Goal: Information Seeking & Learning: Understand process/instructions

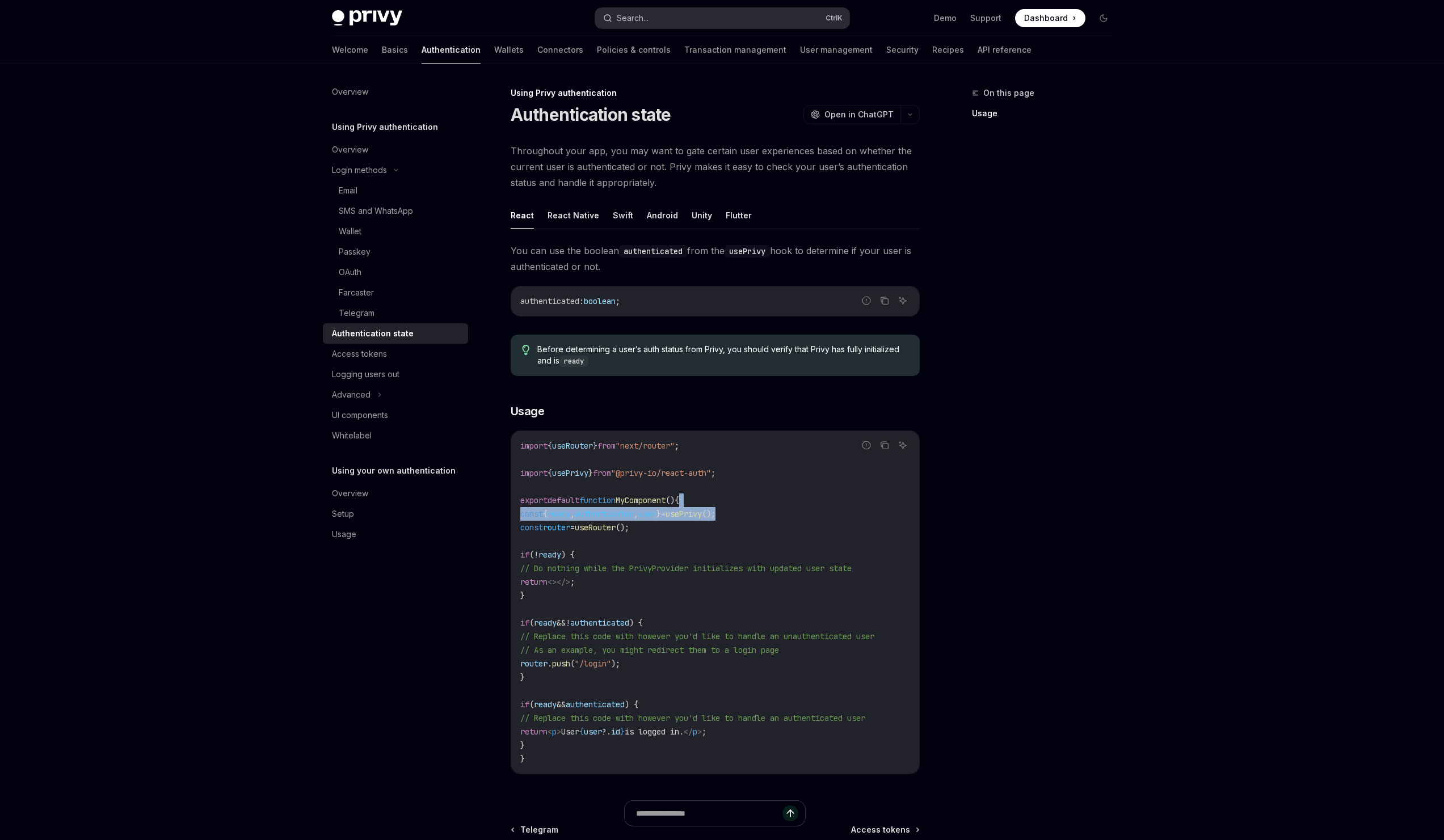
click at [657, 22] on button "Search... Ctrl K" at bounding box center [722, 18] width 254 height 21
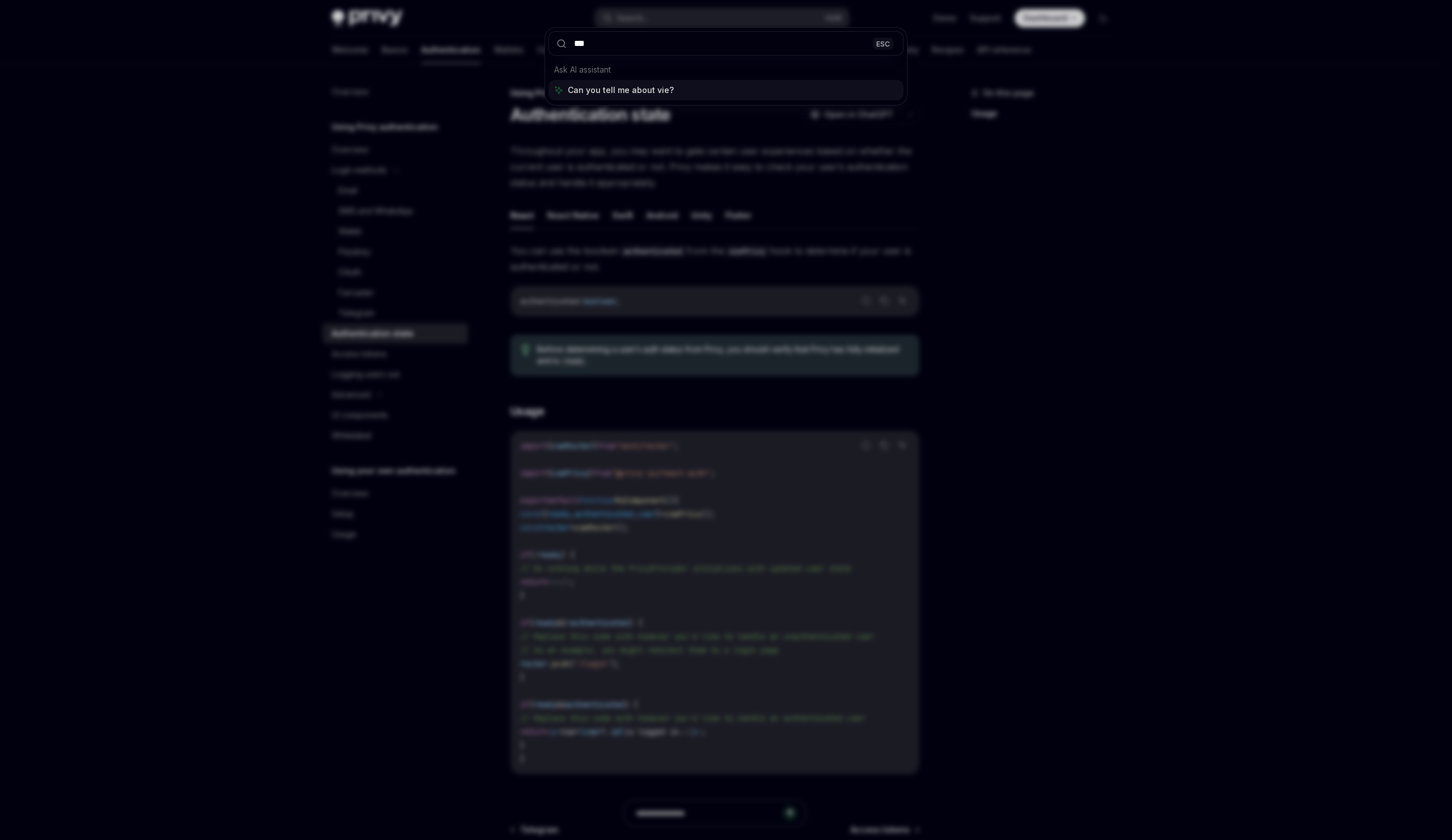
type input "****"
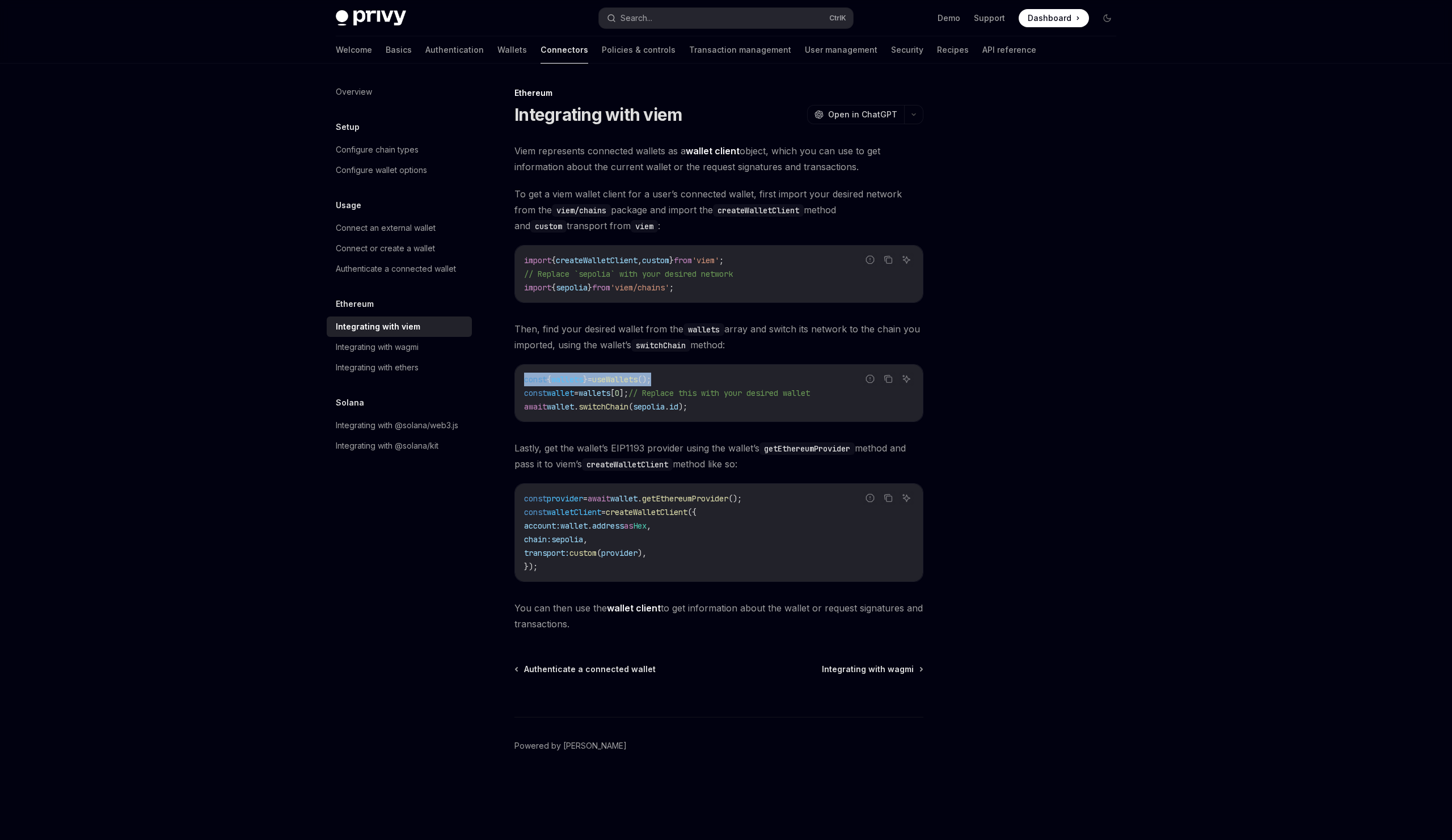
drag, startPoint x: 690, startPoint y: 383, endPoint x: 542, endPoint y: 365, distance: 149.1
click at [542, 365] on div "const { wallets } = useWallets (); const wallet = wallets [ 0 ]; // Replace thi…" at bounding box center [719, 393] width 408 height 57
copy span "const { wallets } = useWallets ();"
click at [676, 374] on code "const { wallets } = useWallets (); const wallet = wallets [ 0 ]; // Replace thi…" at bounding box center [719, 393] width 390 height 41
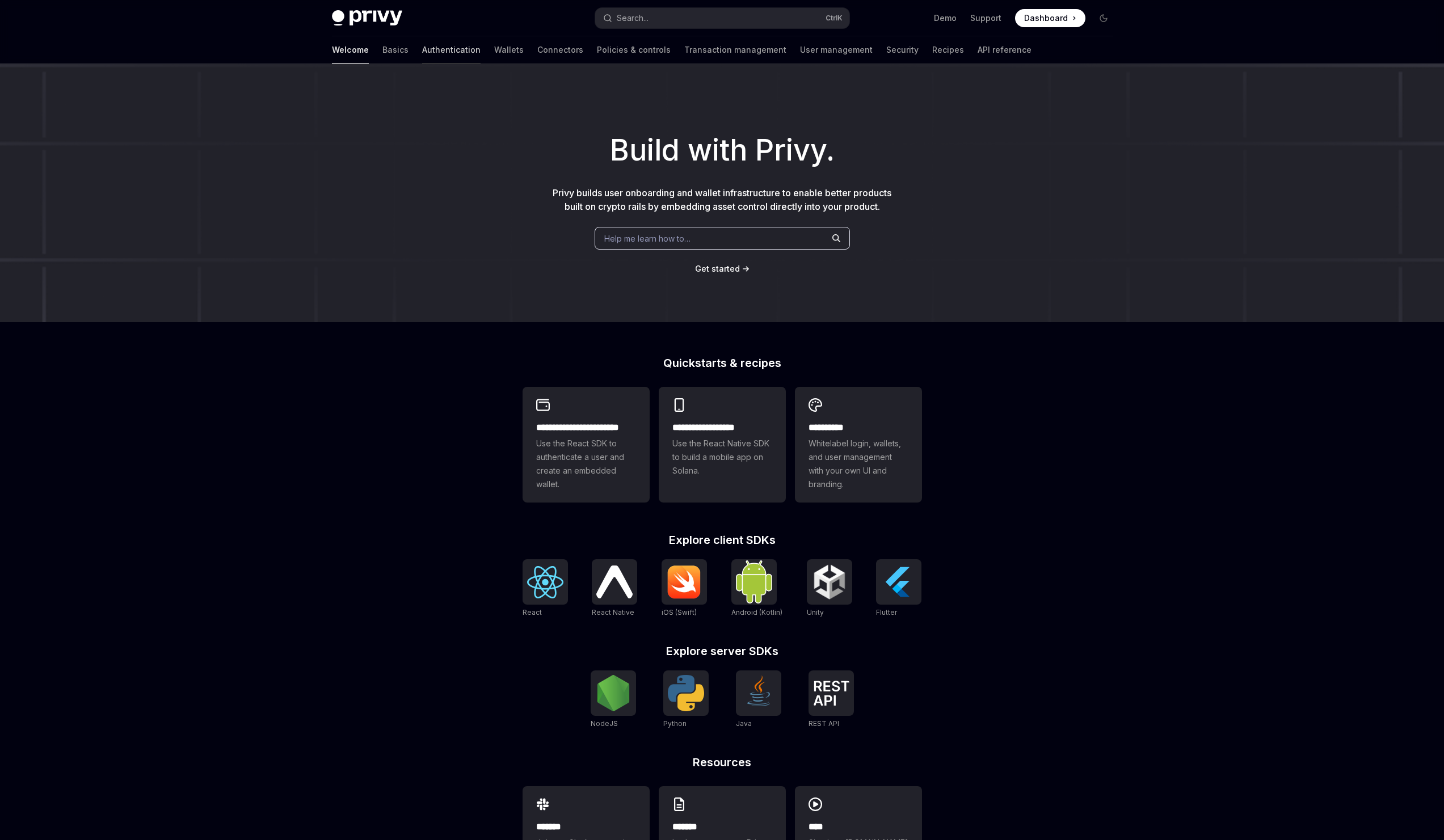
click at [422, 54] on link "Authentication" at bounding box center [451, 50] width 58 height 27
type textarea "*"
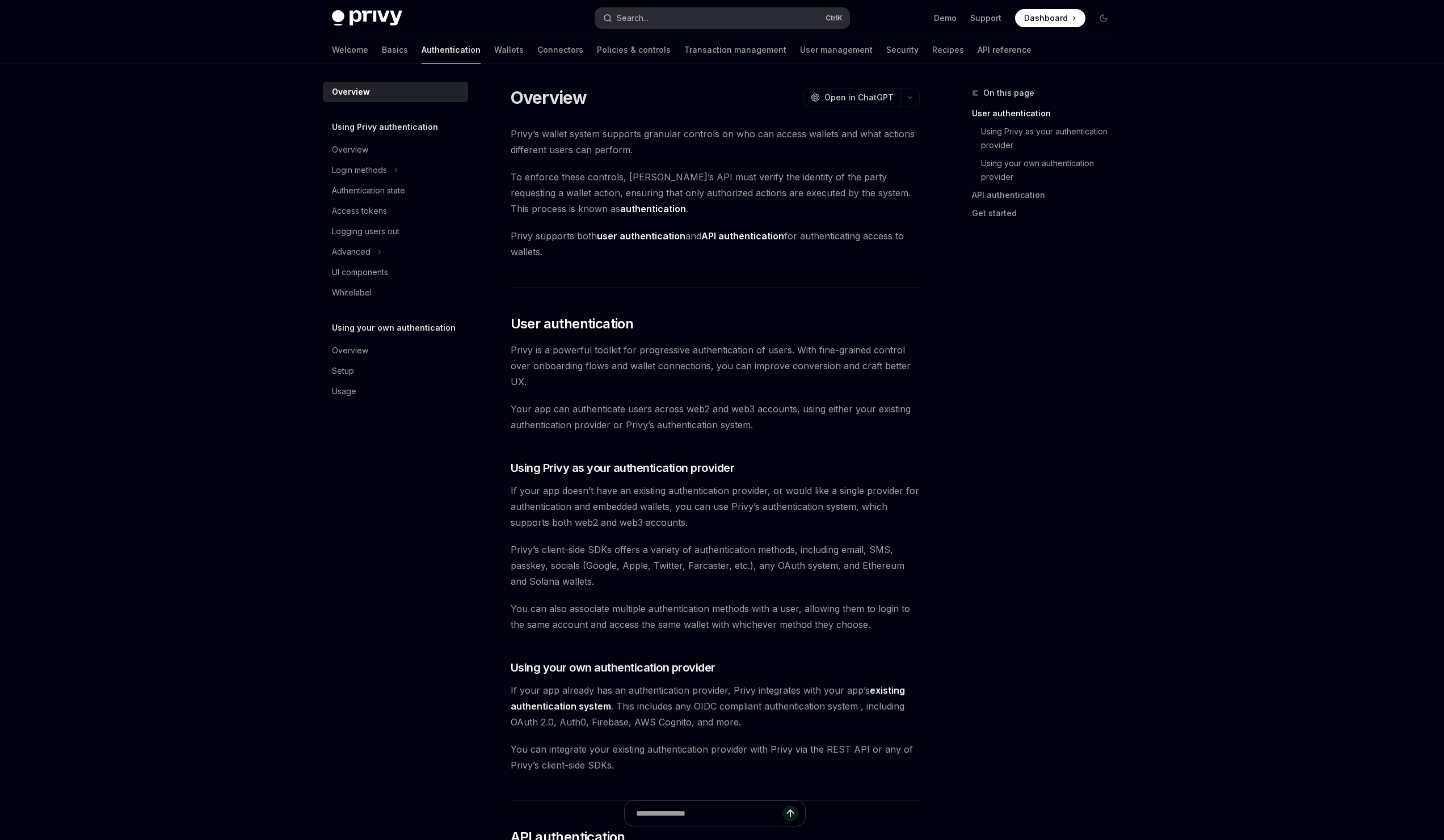
click at [649, 21] on div "Search..." at bounding box center [633, 18] width 32 height 14
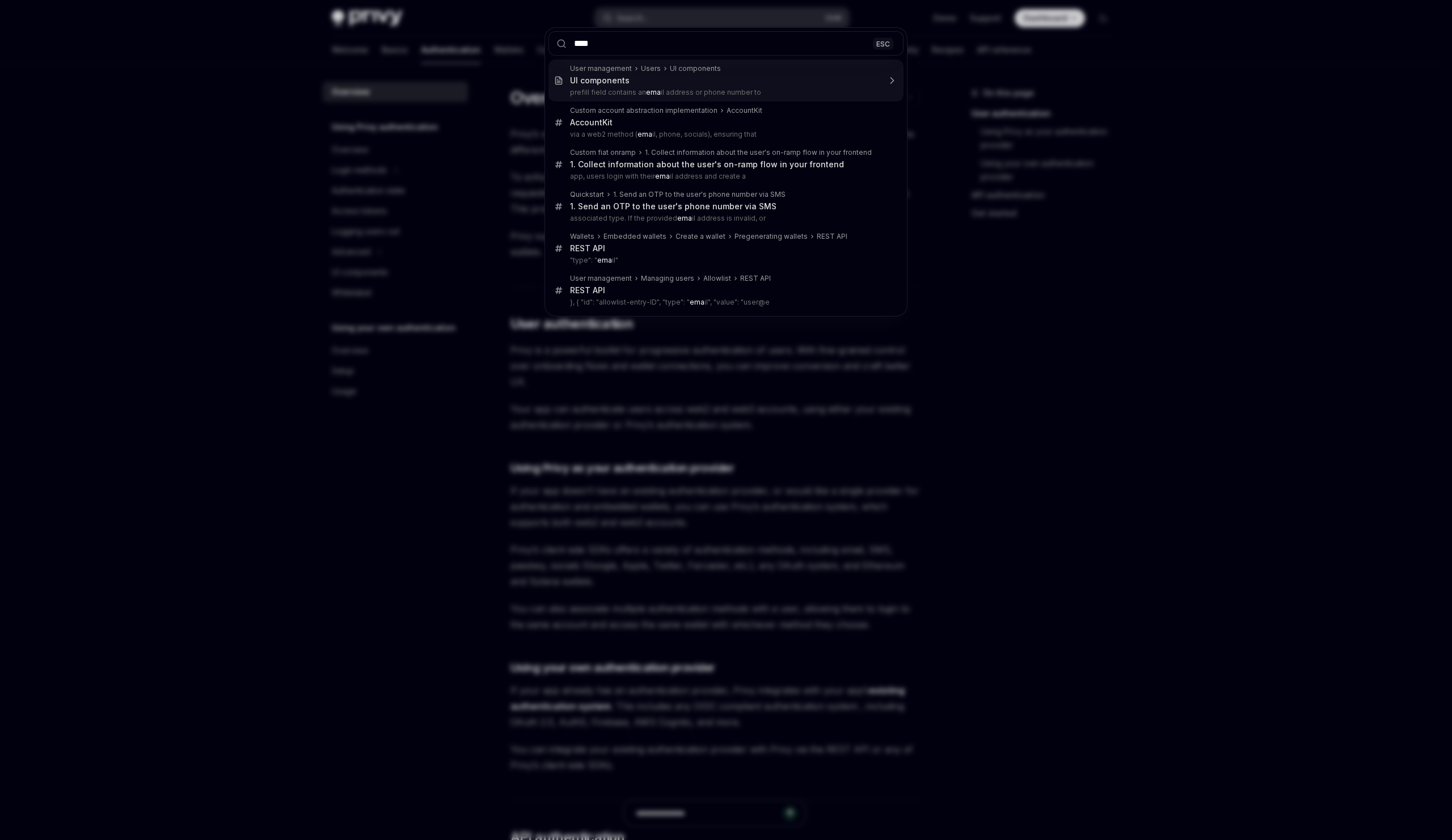
type input "*****"
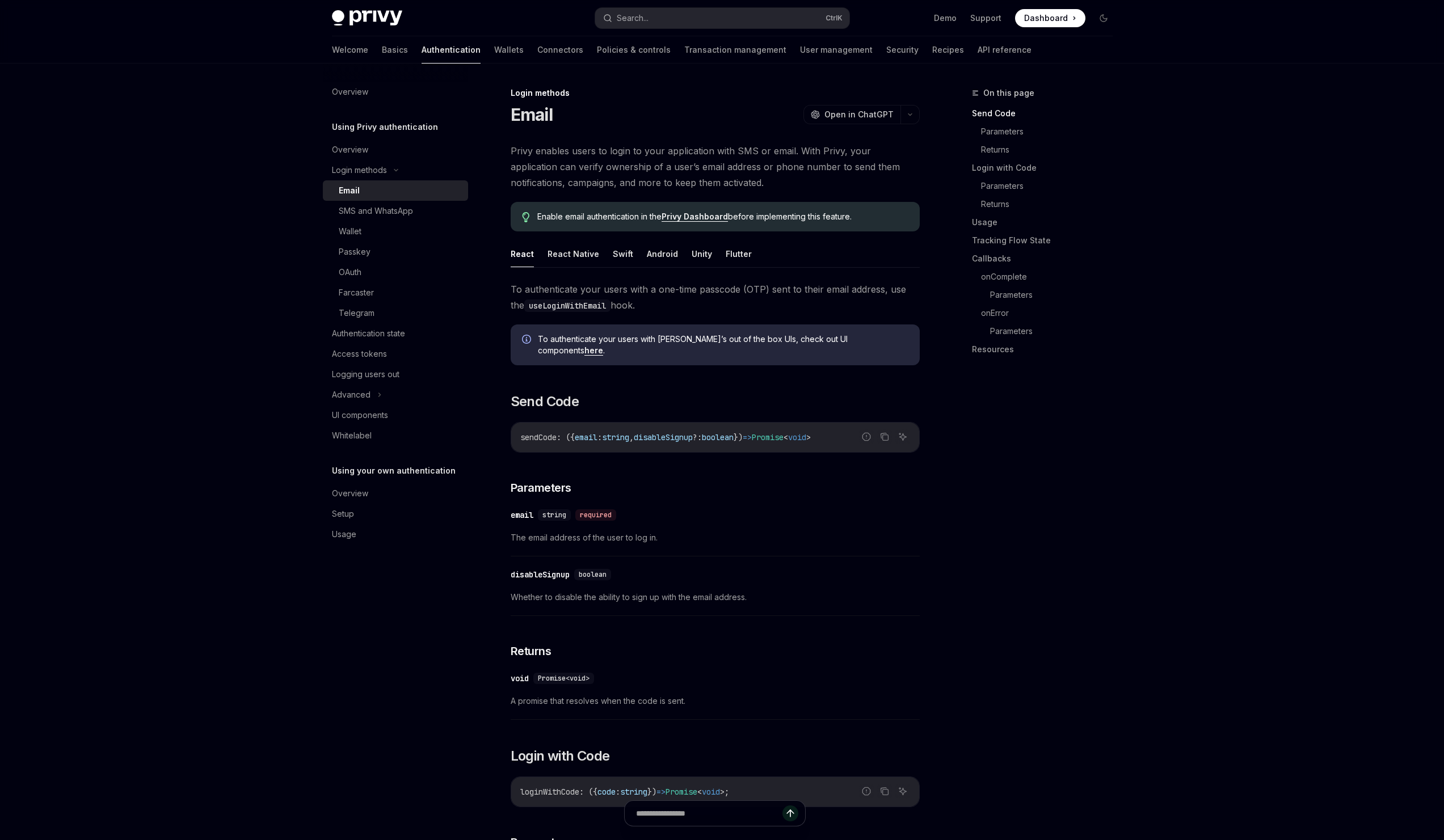
scroll to position [64, 0]
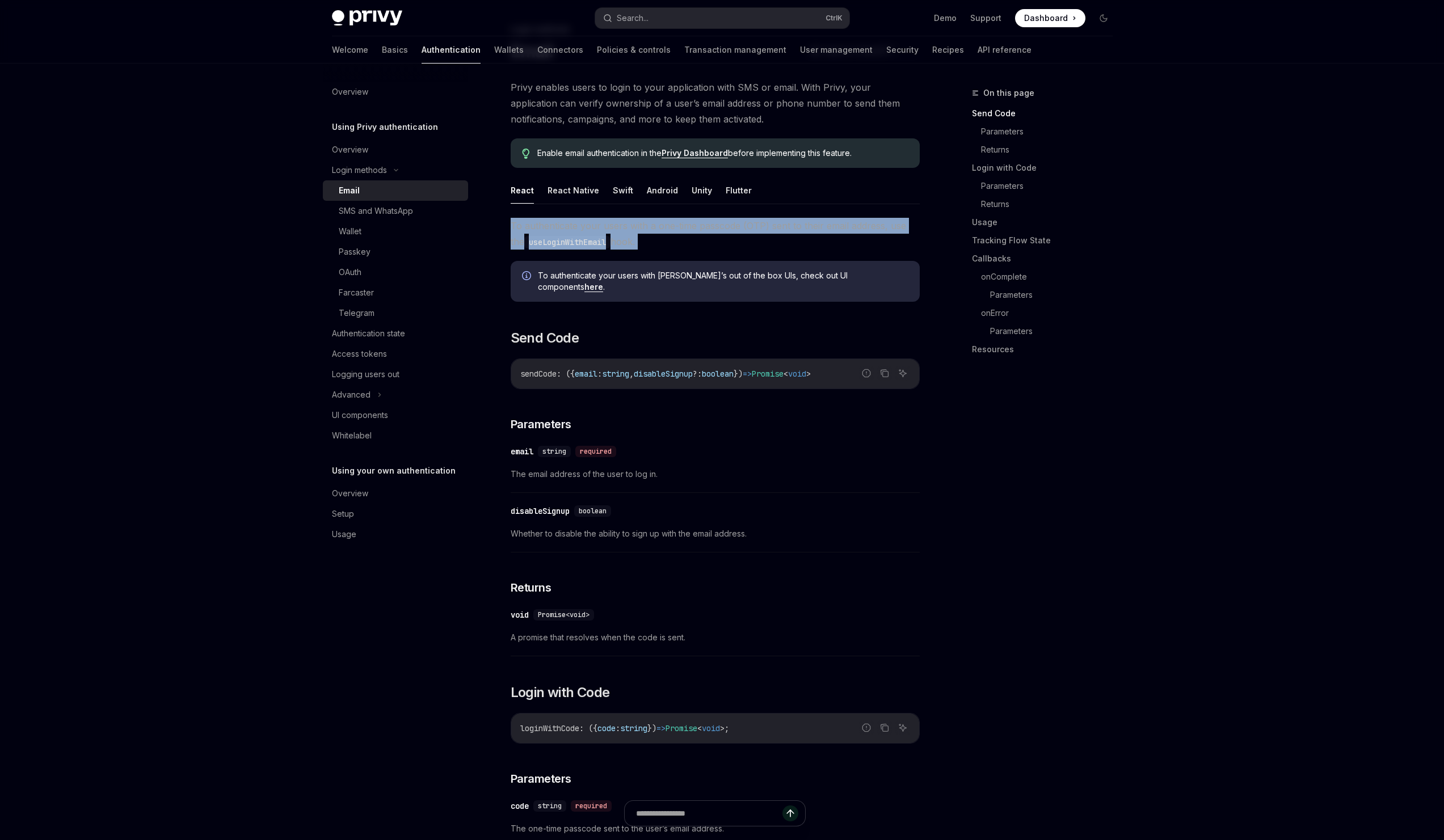
drag, startPoint x: 685, startPoint y: 253, endPoint x: 693, endPoint y: 212, distance: 41.8
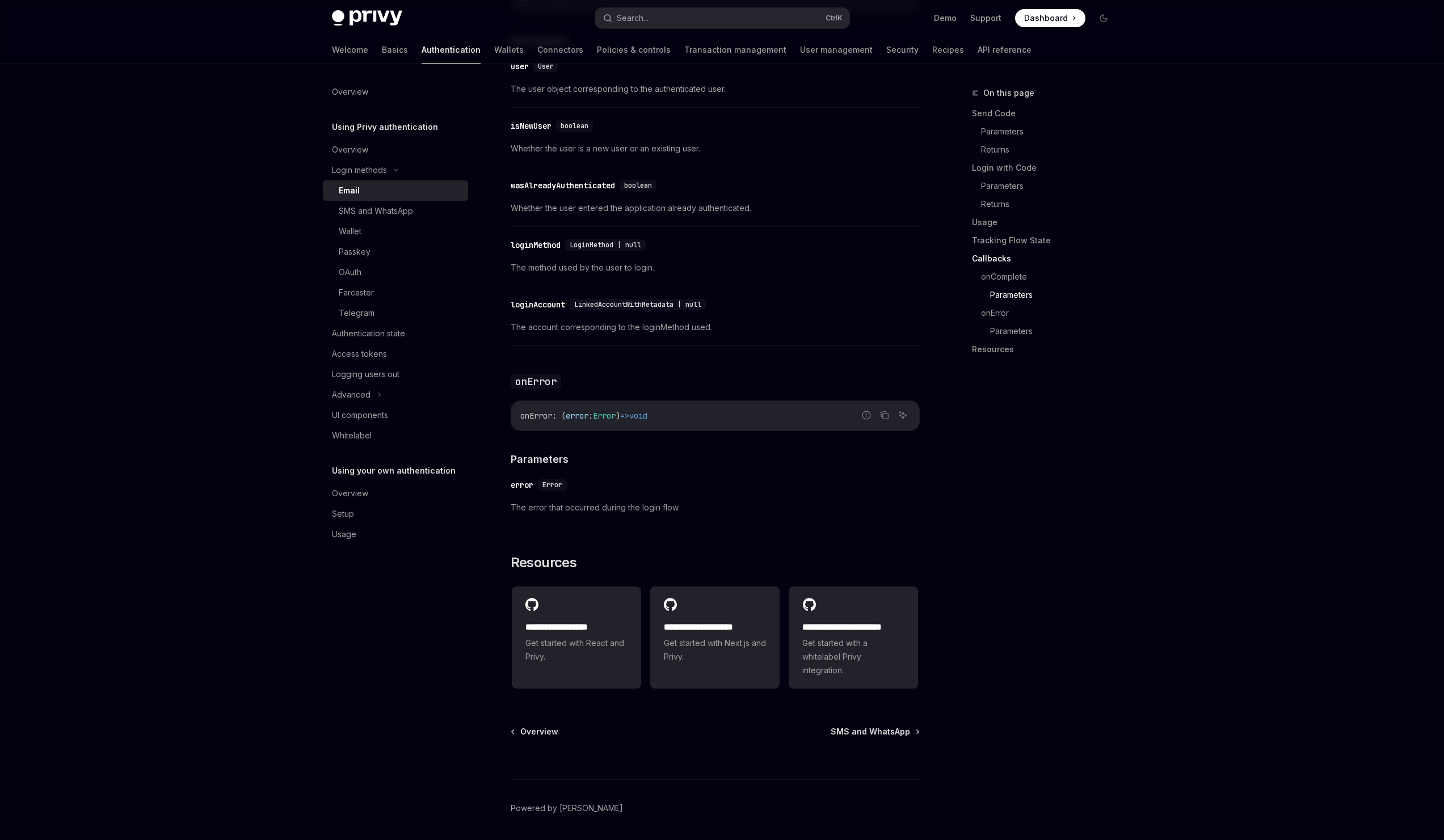
scroll to position [1949, 0]
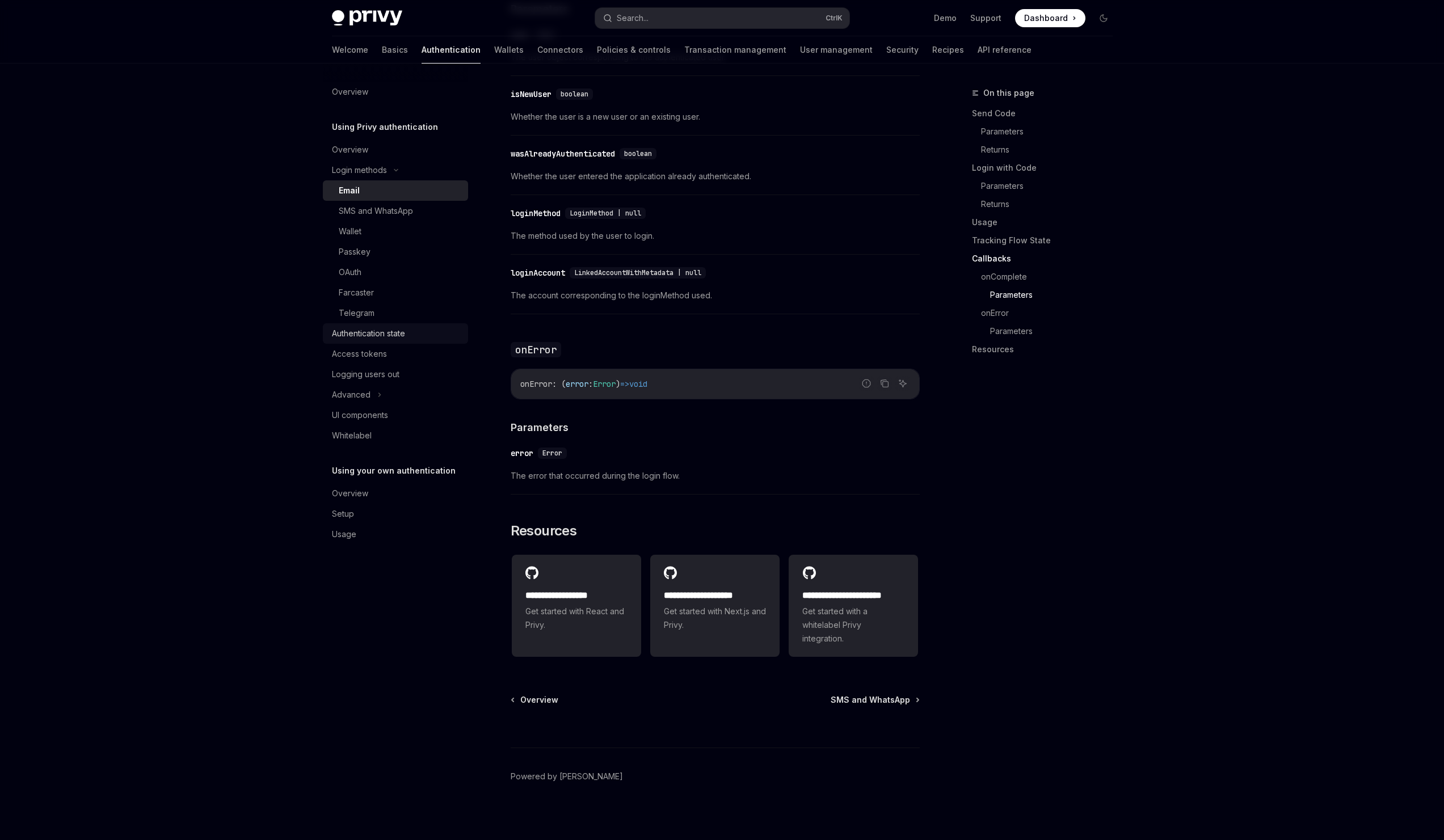
click at [412, 326] on link "Authentication state" at bounding box center [395, 333] width 145 height 21
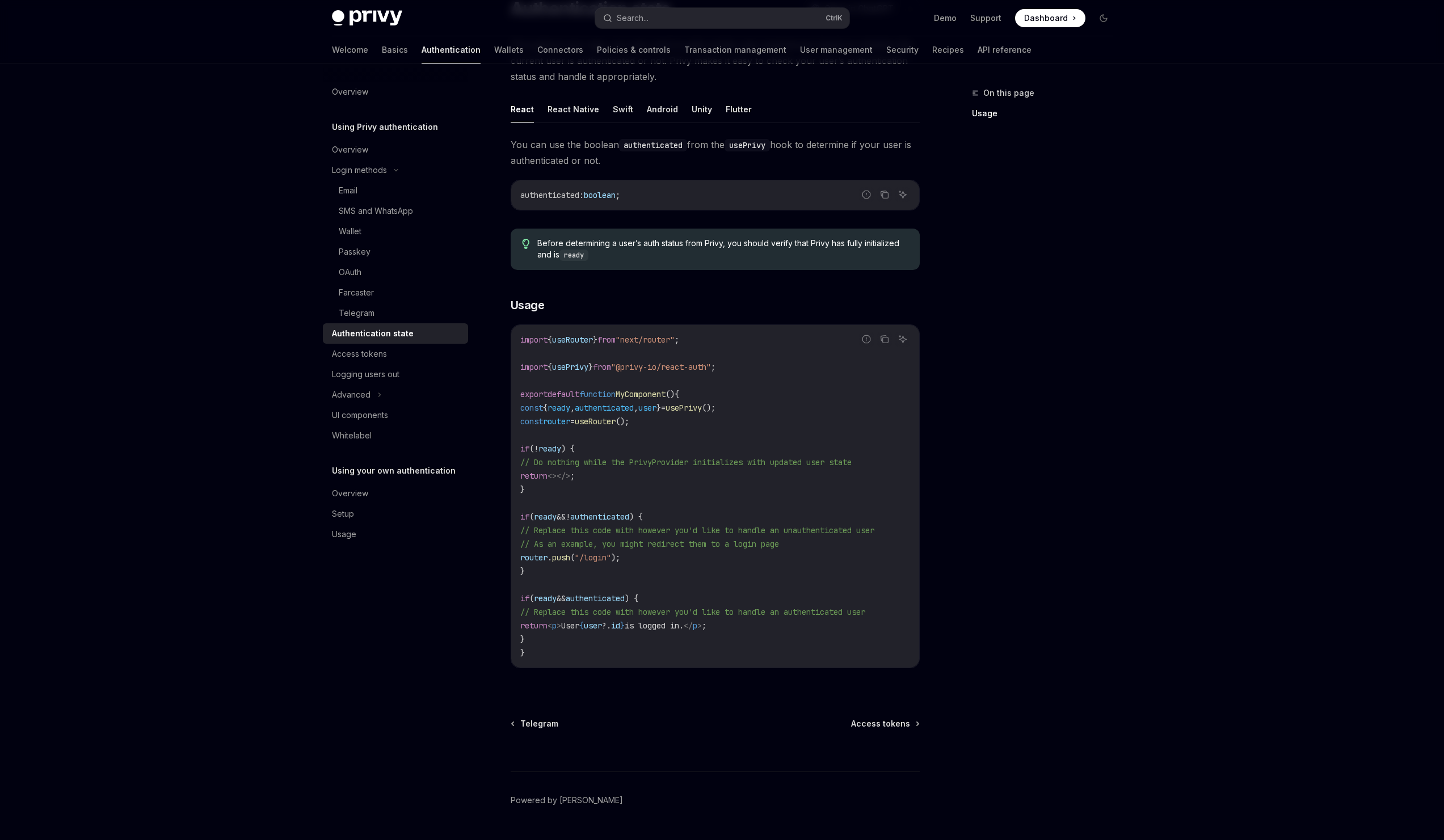
scroll to position [140, 0]
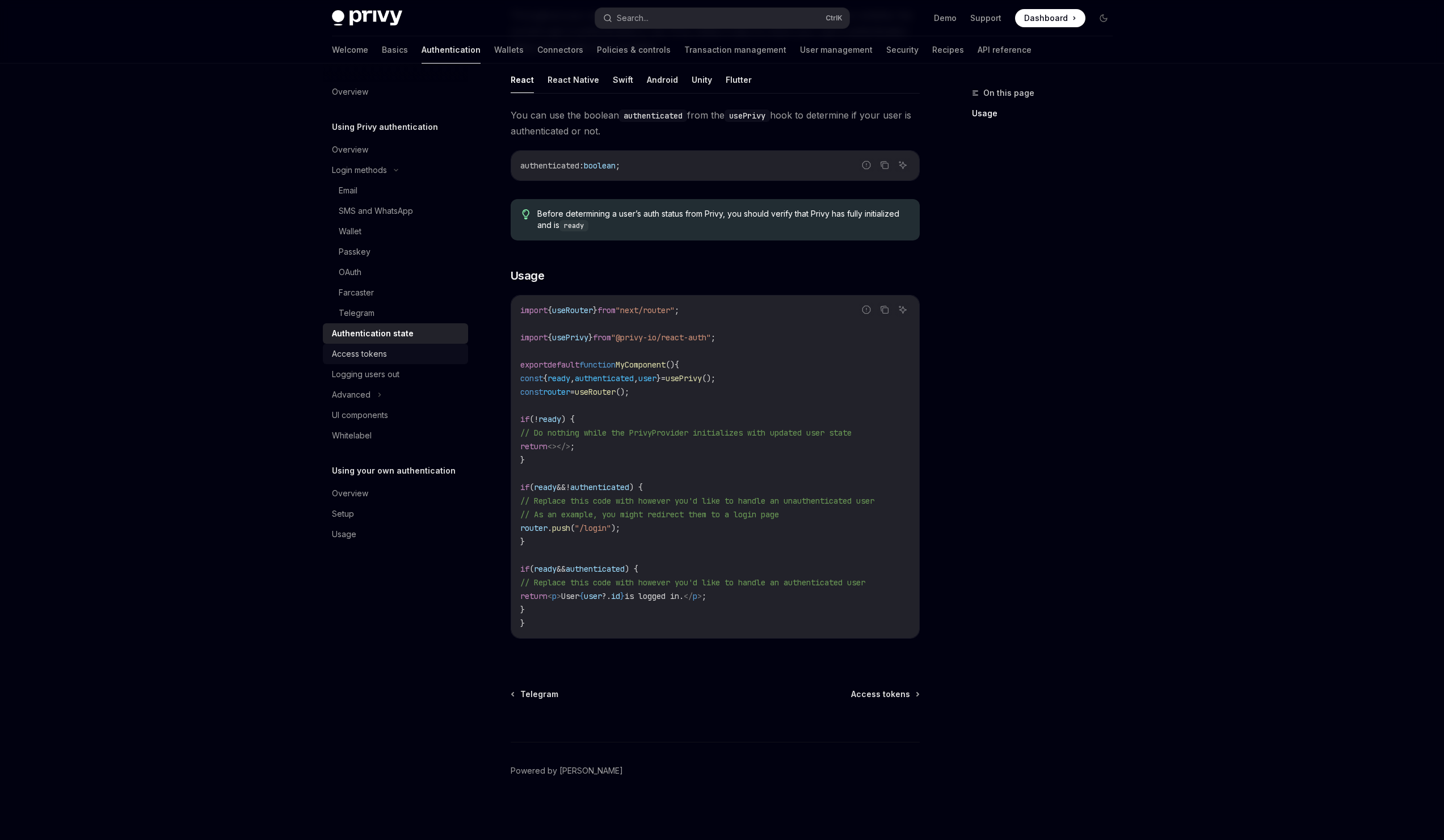
click at [425, 347] on div "Access tokens" at bounding box center [396, 354] width 129 height 14
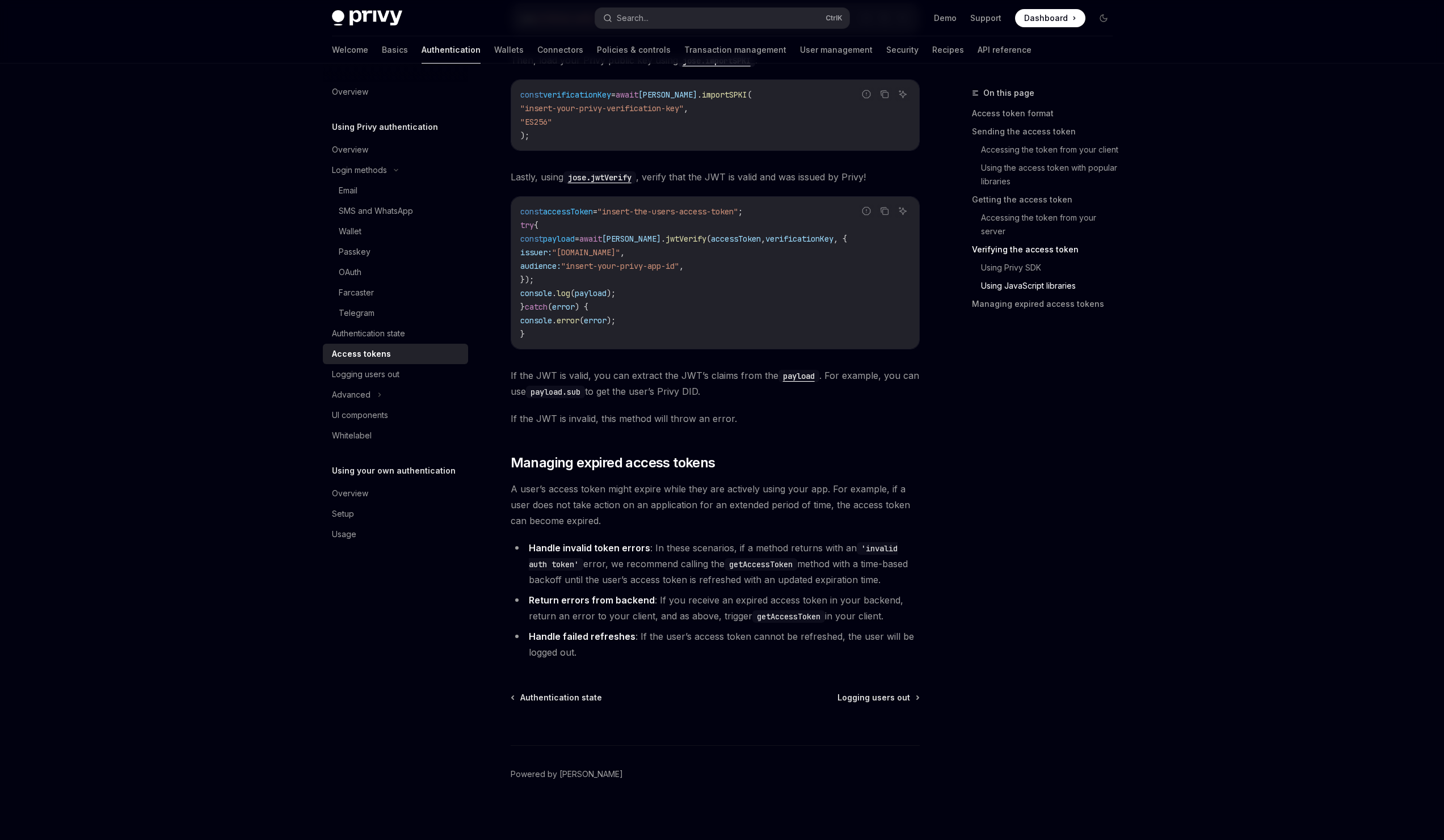
scroll to position [2626, 0]
click at [635, 407] on span "If the JWT is invalid, this method will throw an error." at bounding box center [715, 415] width 409 height 16
click at [404, 389] on div "Advanced" at bounding box center [395, 394] width 145 height 21
click at [403, 391] on div "Advanced" at bounding box center [395, 394] width 145 height 21
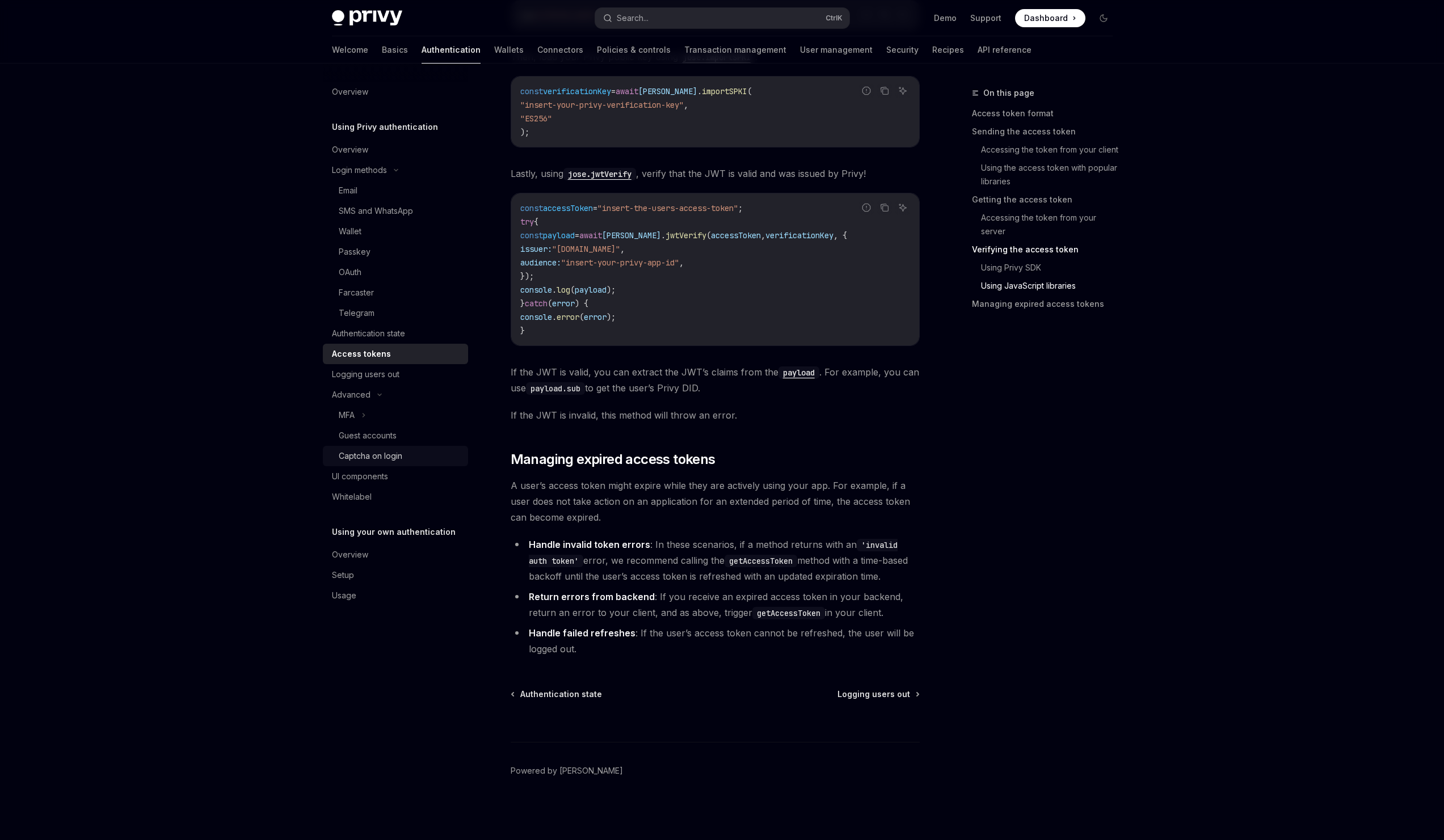
click at [409, 462] on div "Captcha on login" at bounding box center [400, 456] width 123 height 14
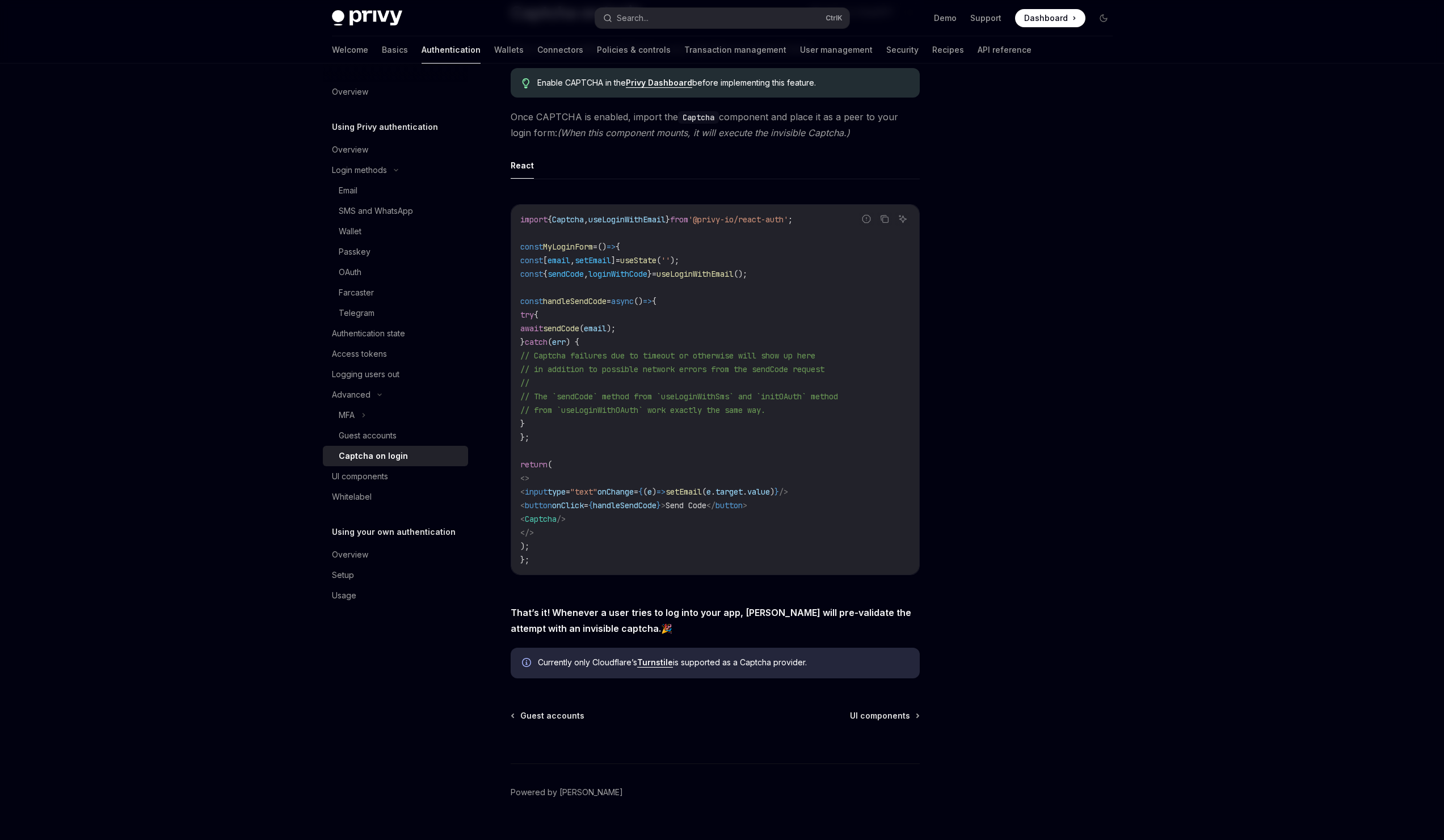
scroll to position [124, 0]
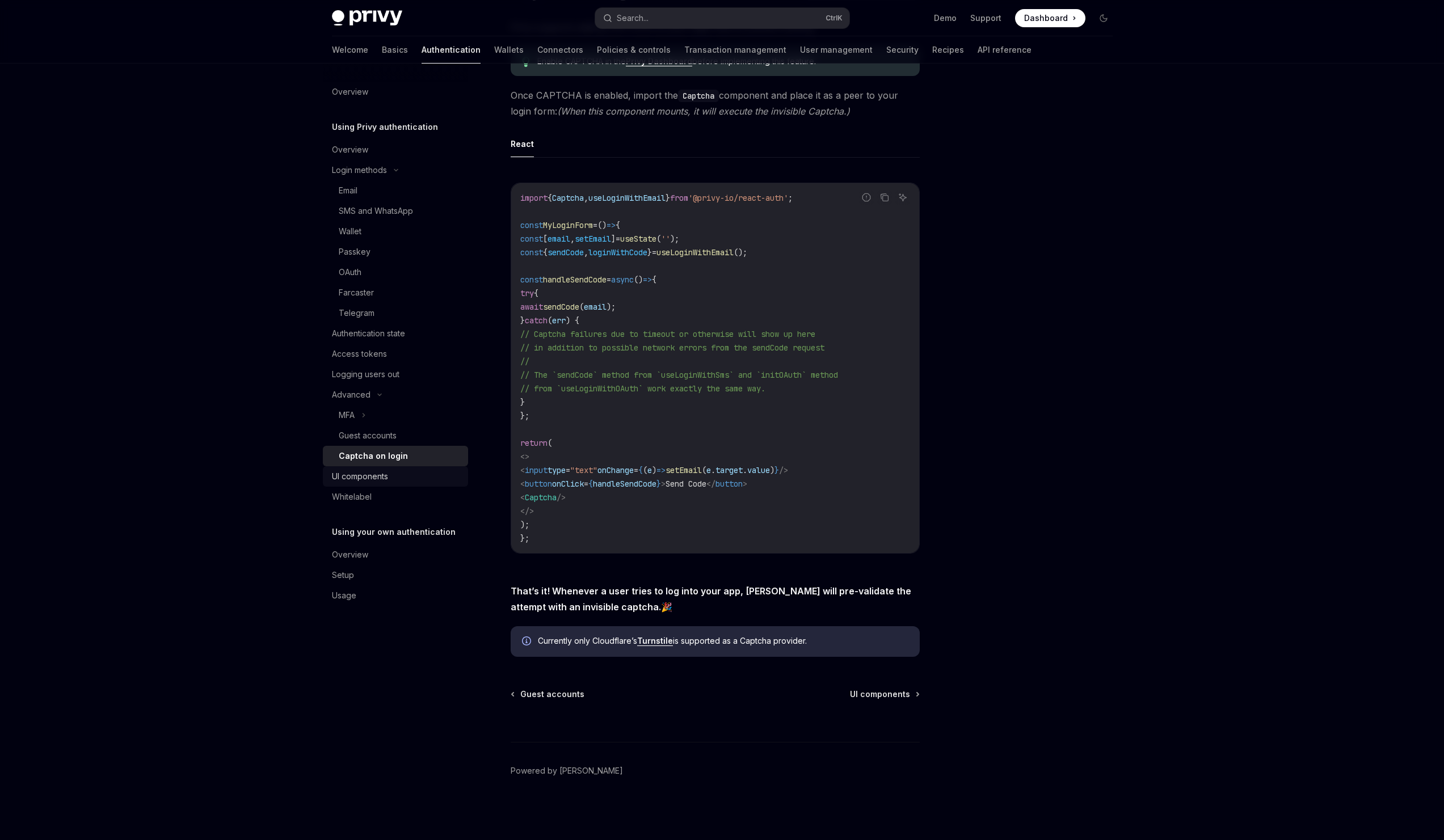
click at [380, 471] on div "UI components" at bounding box center [360, 476] width 56 height 14
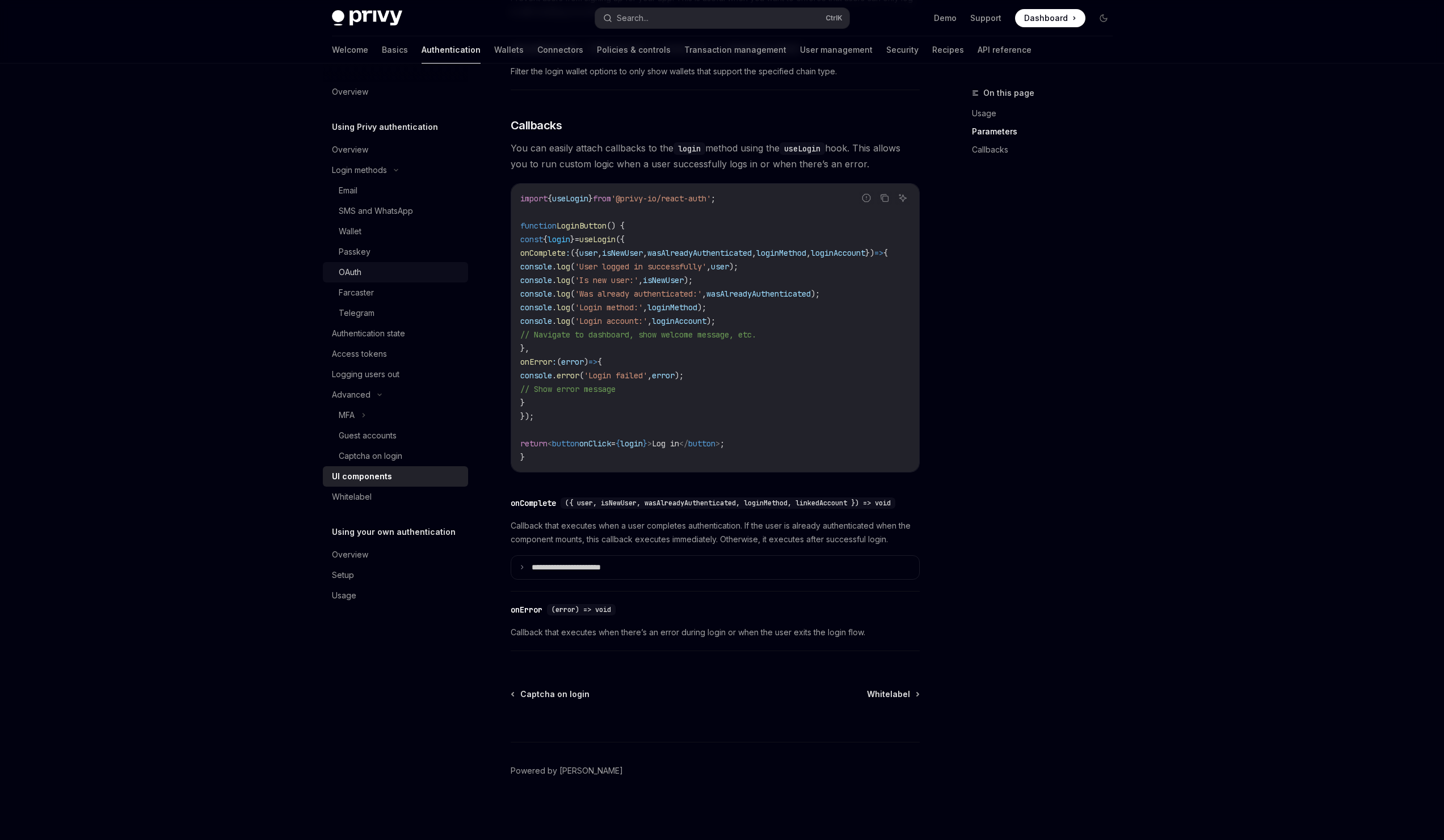
scroll to position [1332, 0]
click at [494, 50] on link "Wallets" at bounding box center [509, 50] width 29 height 27
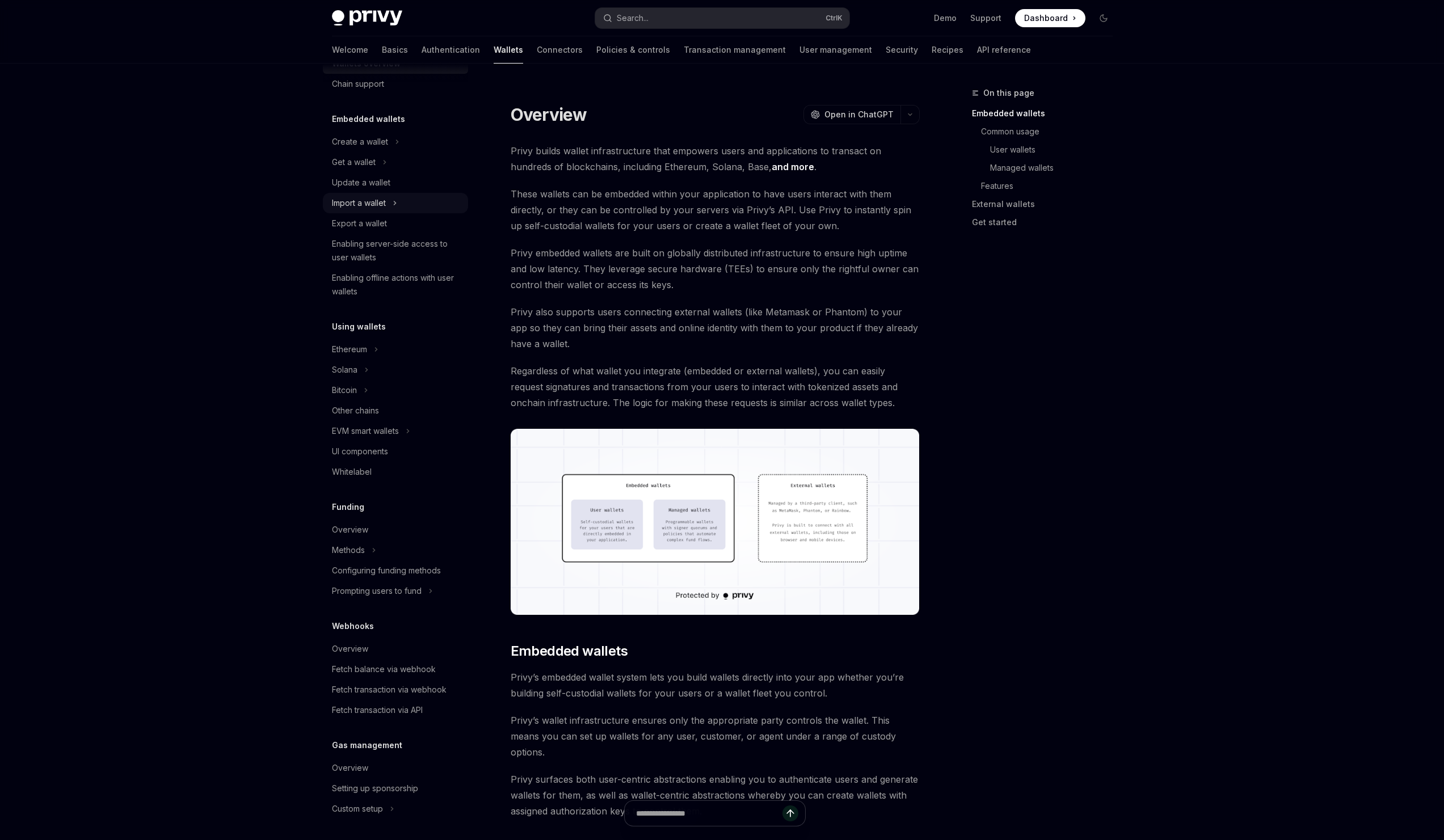
scroll to position [35, 0]
click at [432, 245] on div "Enabling server-side access to user wallets" at bounding box center [396, 249] width 129 height 27
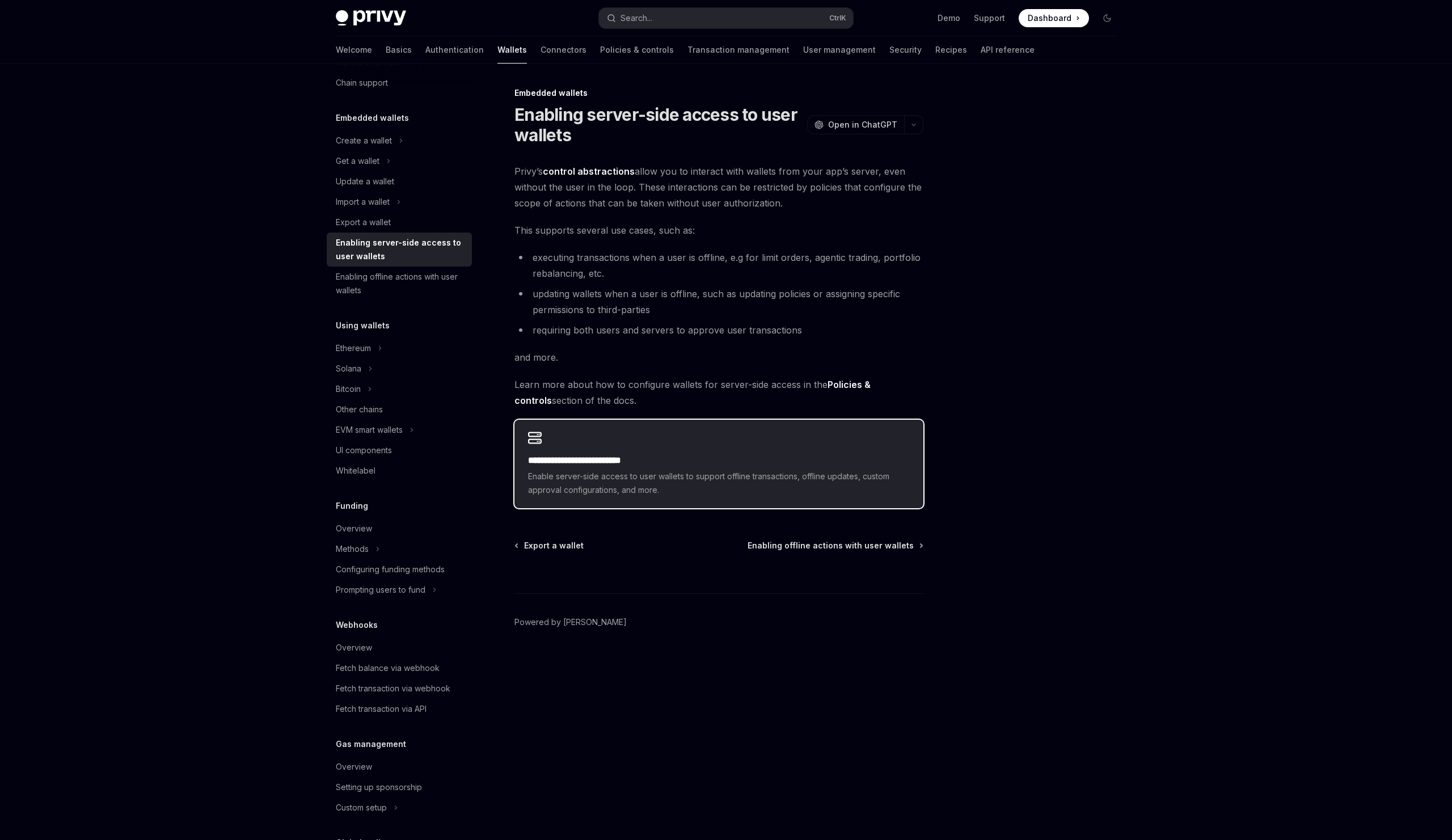
click at [581, 473] on span "Enable server-side access to user wallets to support offline transactions, offl…" at bounding box center [719, 483] width 382 height 27
click at [401, 342] on div "Ethereum" at bounding box center [399, 348] width 145 height 21
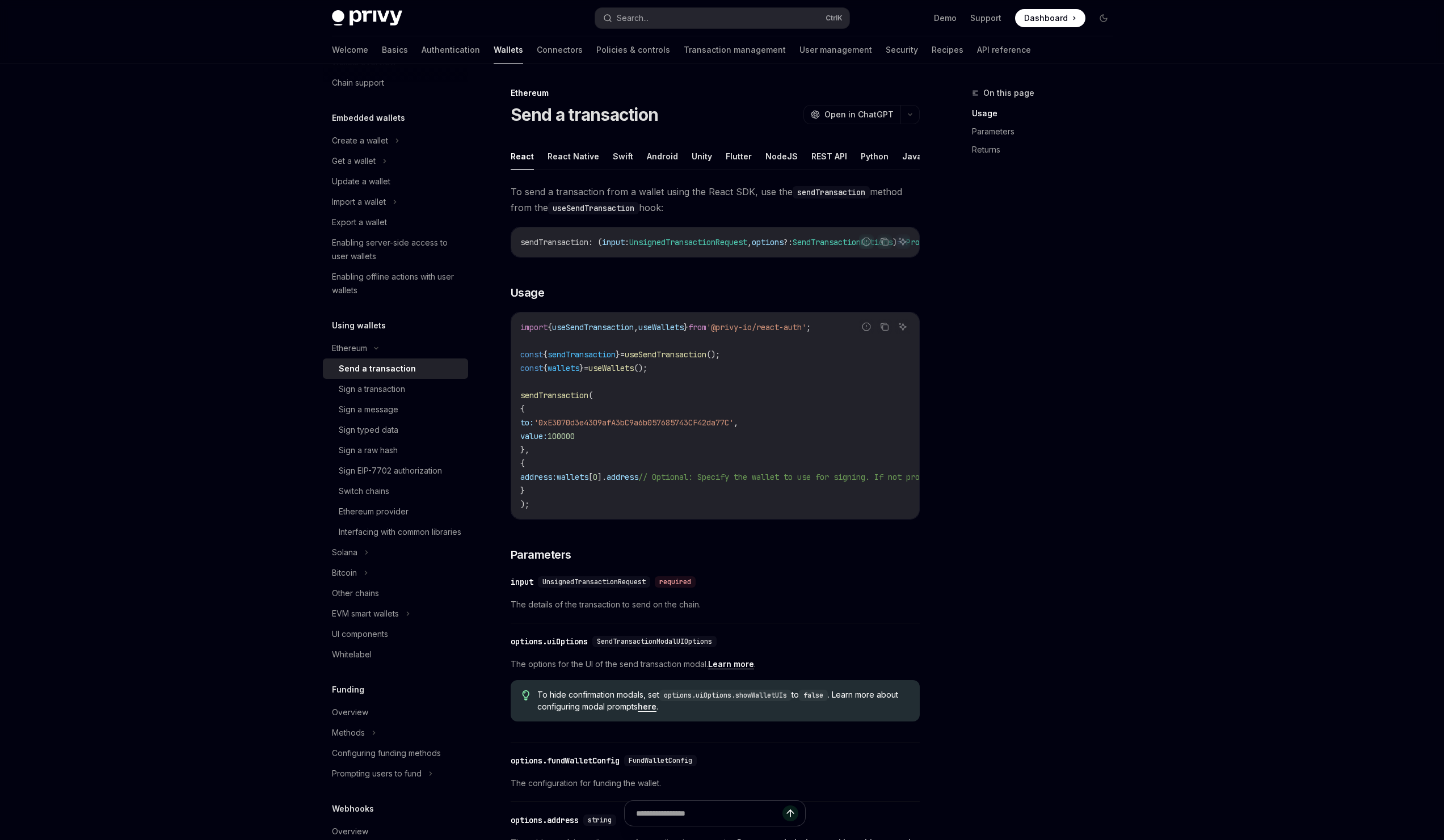
click at [688, 456] on code "import { useSendTransaction , useWallets } from '@privy-io/react-auth' ; const …" at bounding box center [817, 416] width 594 height 190
drag, startPoint x: 688, startPoint y: 456, endPoint x: 695, endPoint y: 403, distance: 53.5
click at [695, 403] on code "import { useSendTransaction , useWallets } from '@privy-io/react-auth' ; const …" at bounding box center [817, 416] width 594 height 190
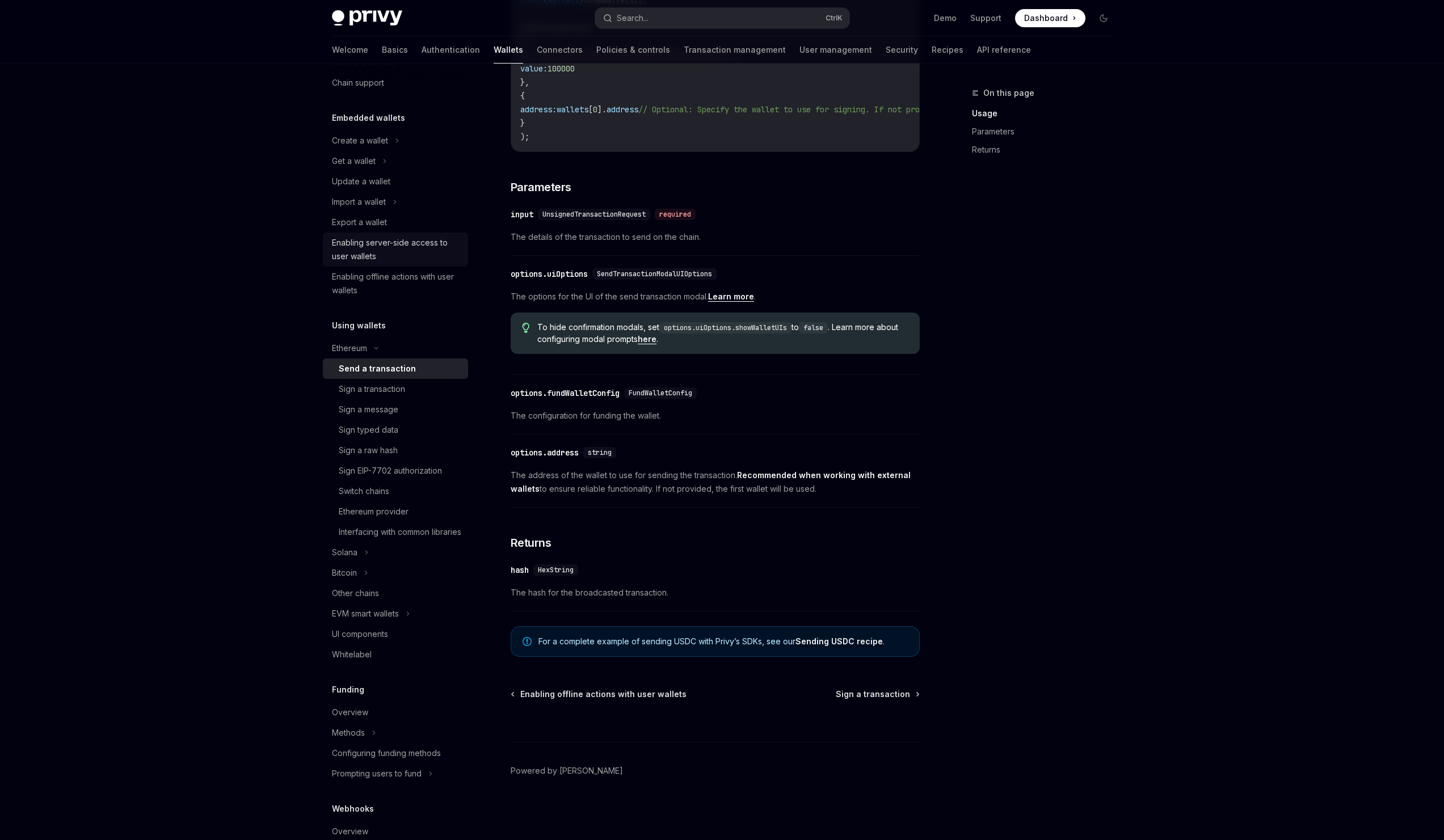
click at [411, 249] on div "Enabling server-side access to user wallets" at bounding box center [396, 249] width 129 height 27
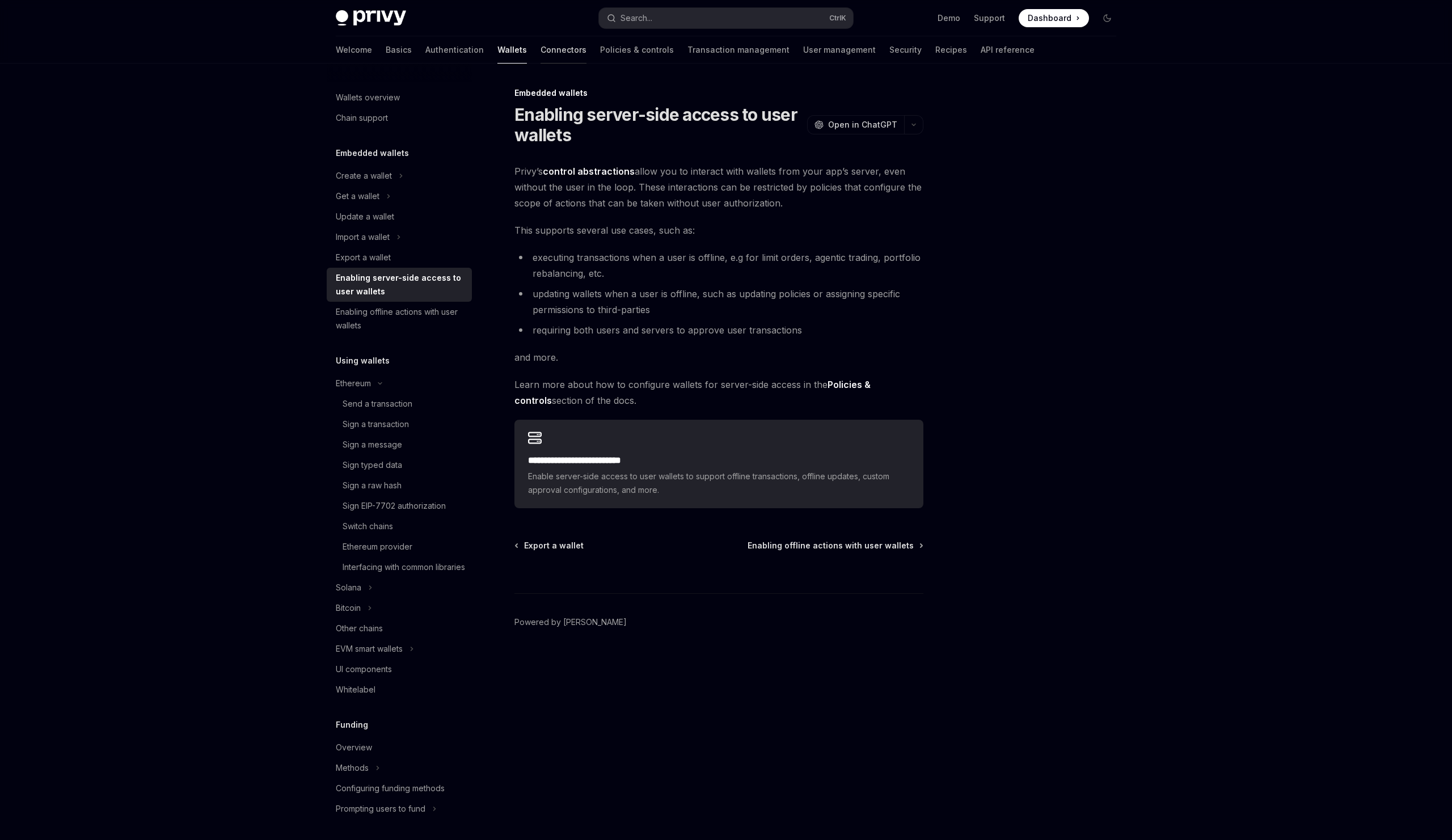
click at [541, 47] on link "Connectors" at bounding box center [564, 50] width 46 height 27
type textarea "*"
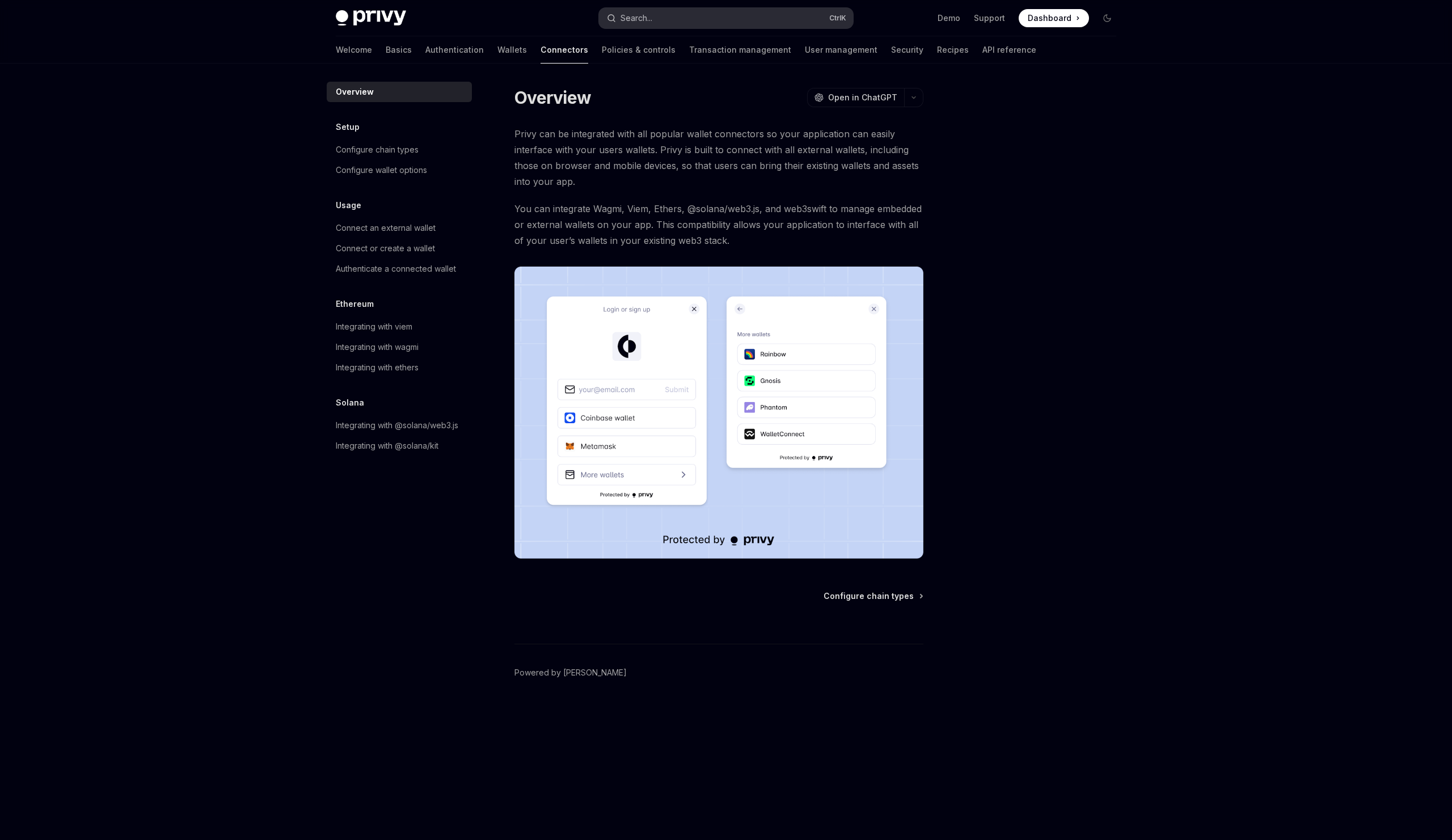
click at [657, 19] on button "Search... Ctrl K" at bounding box center [726, 18] width 254 height 21
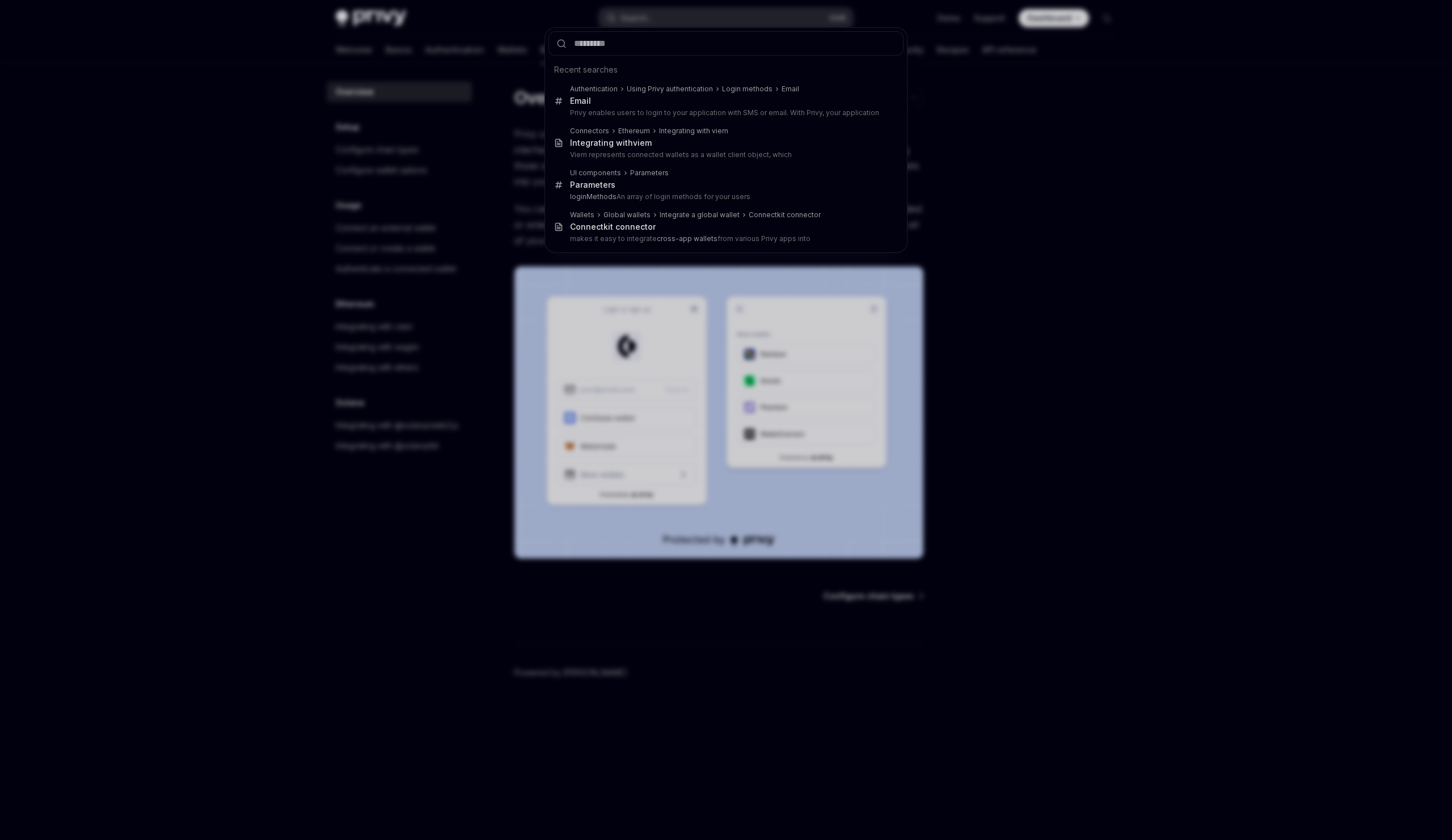
type input "*"
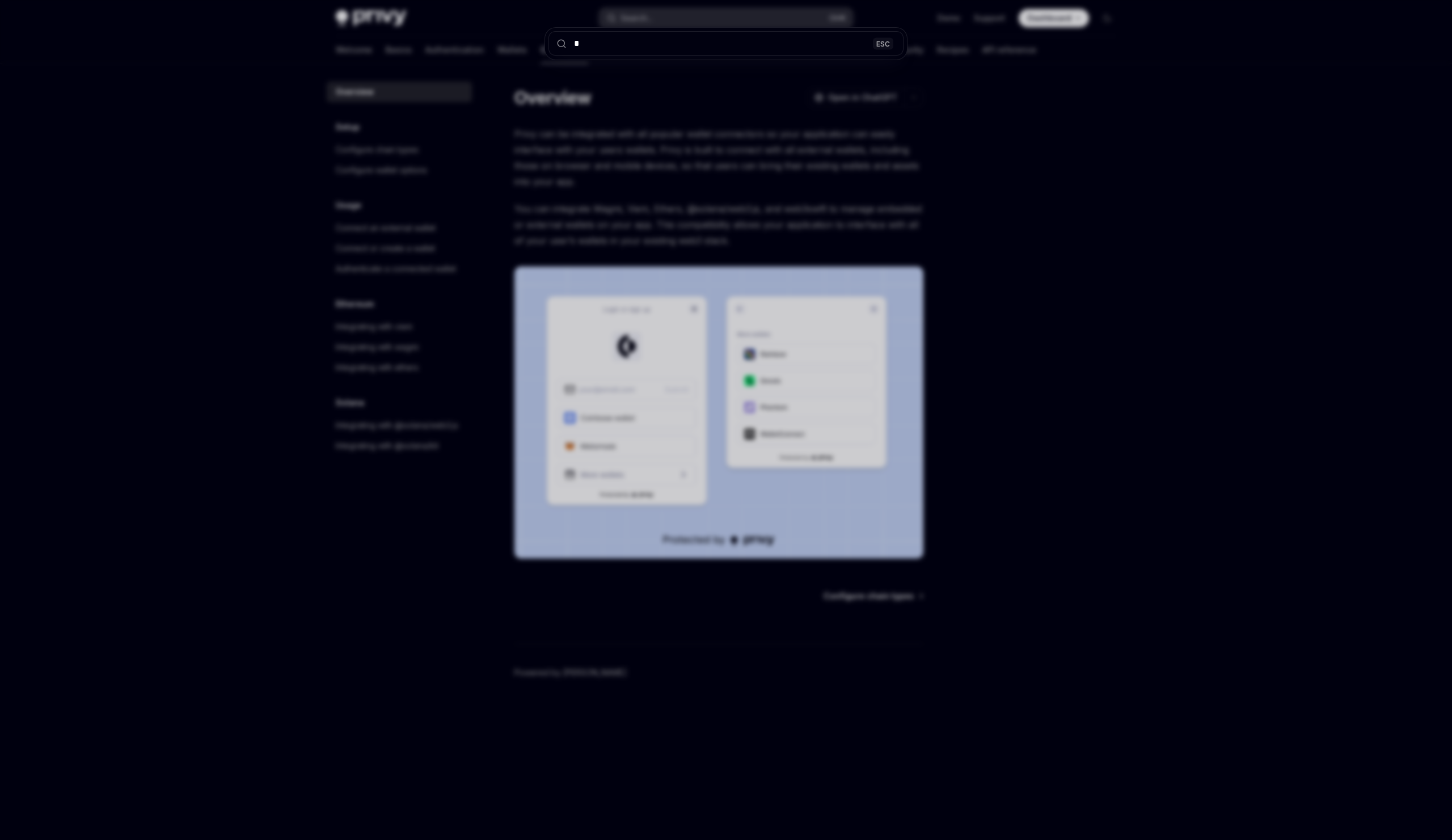
type textarea "*"
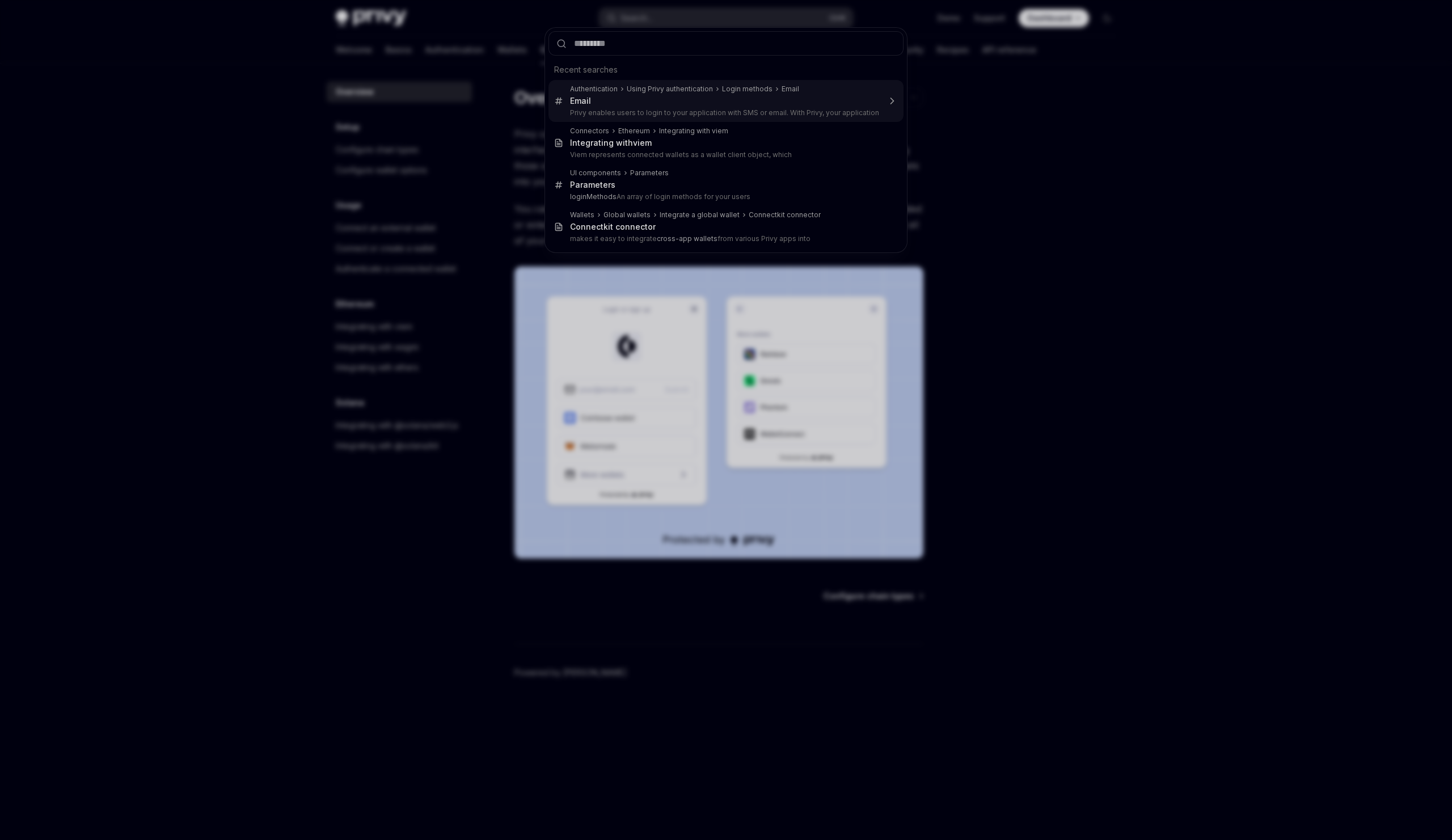
type input "*"
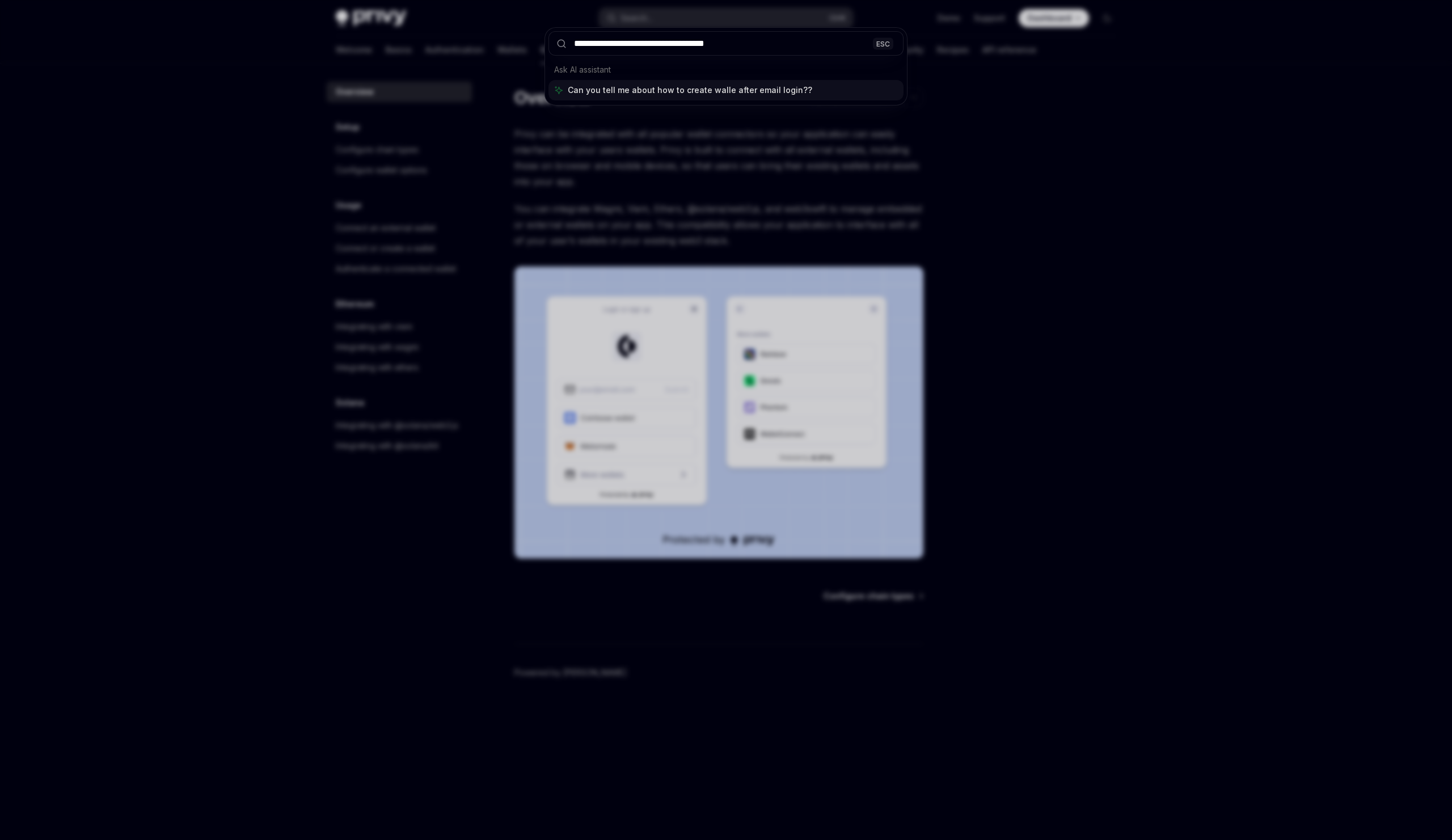
type input "**********"
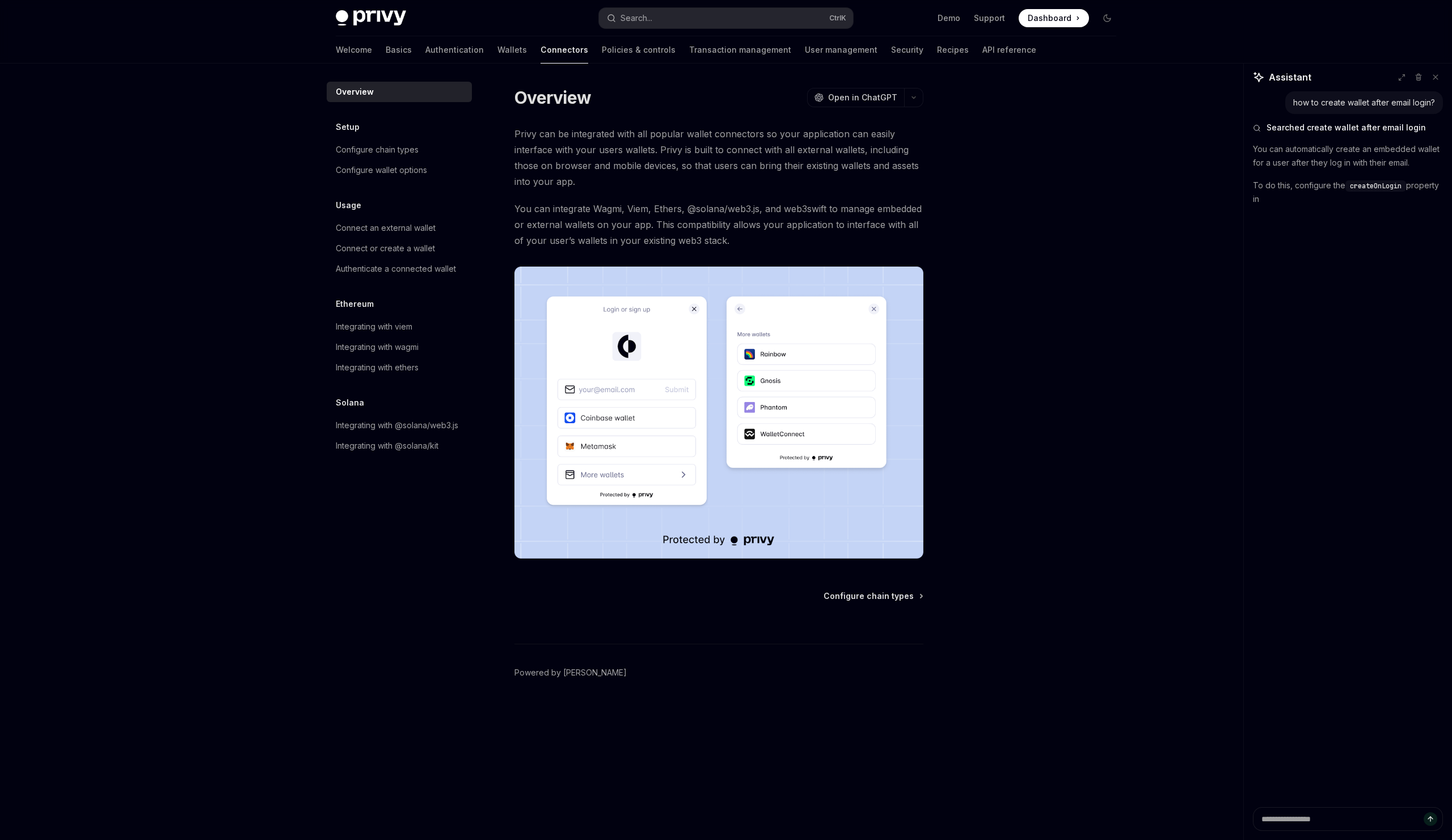
type textarea "*"
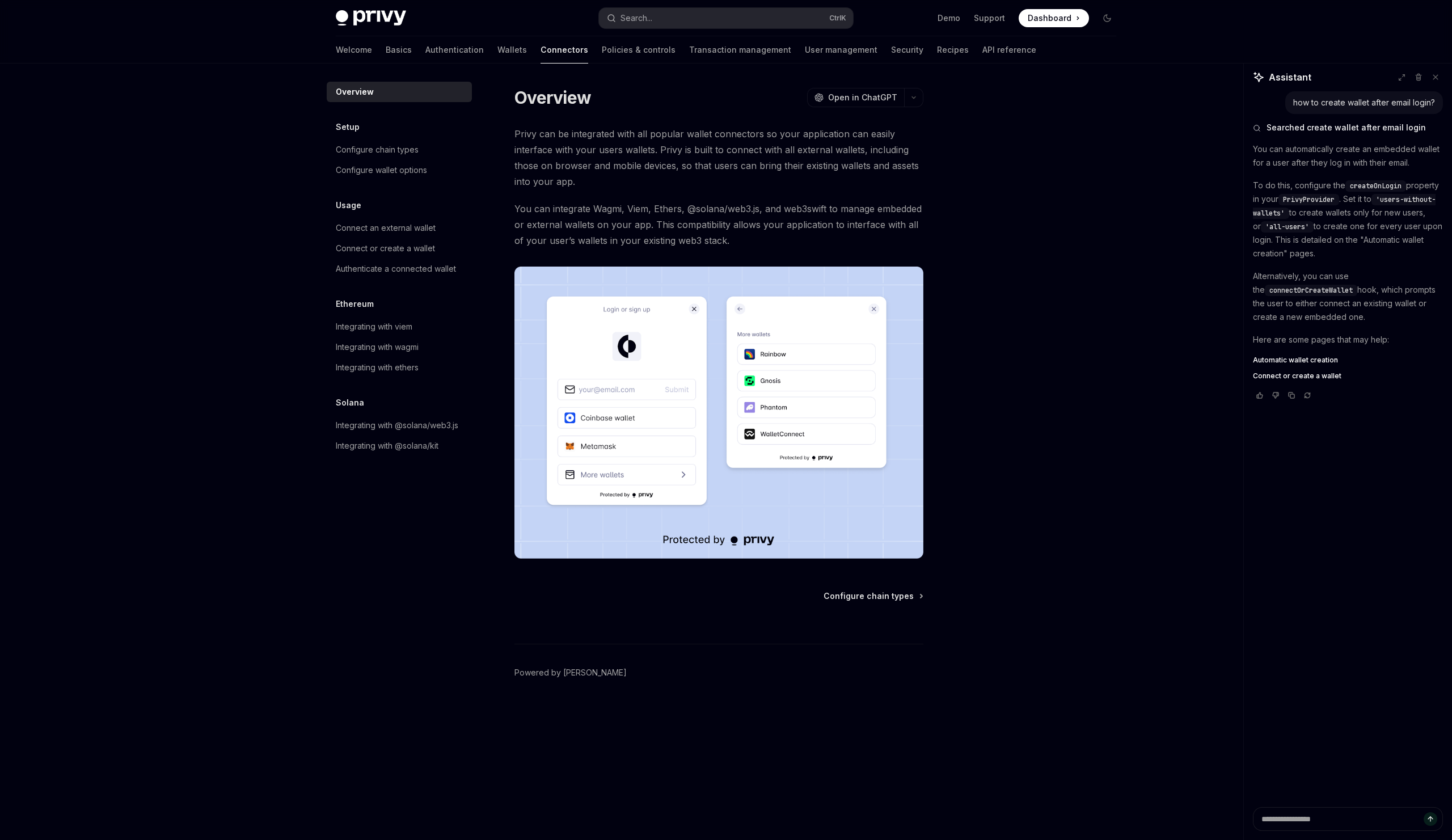
type textarea "*"
click at [1375, 185] on span "createOnLogin" at bounding box center [1376, 186] width 52 height 9
copy span "createOnLogin"
click at [1322, 823] on textarea at bounding box center [1348, 819] width 190 height 24
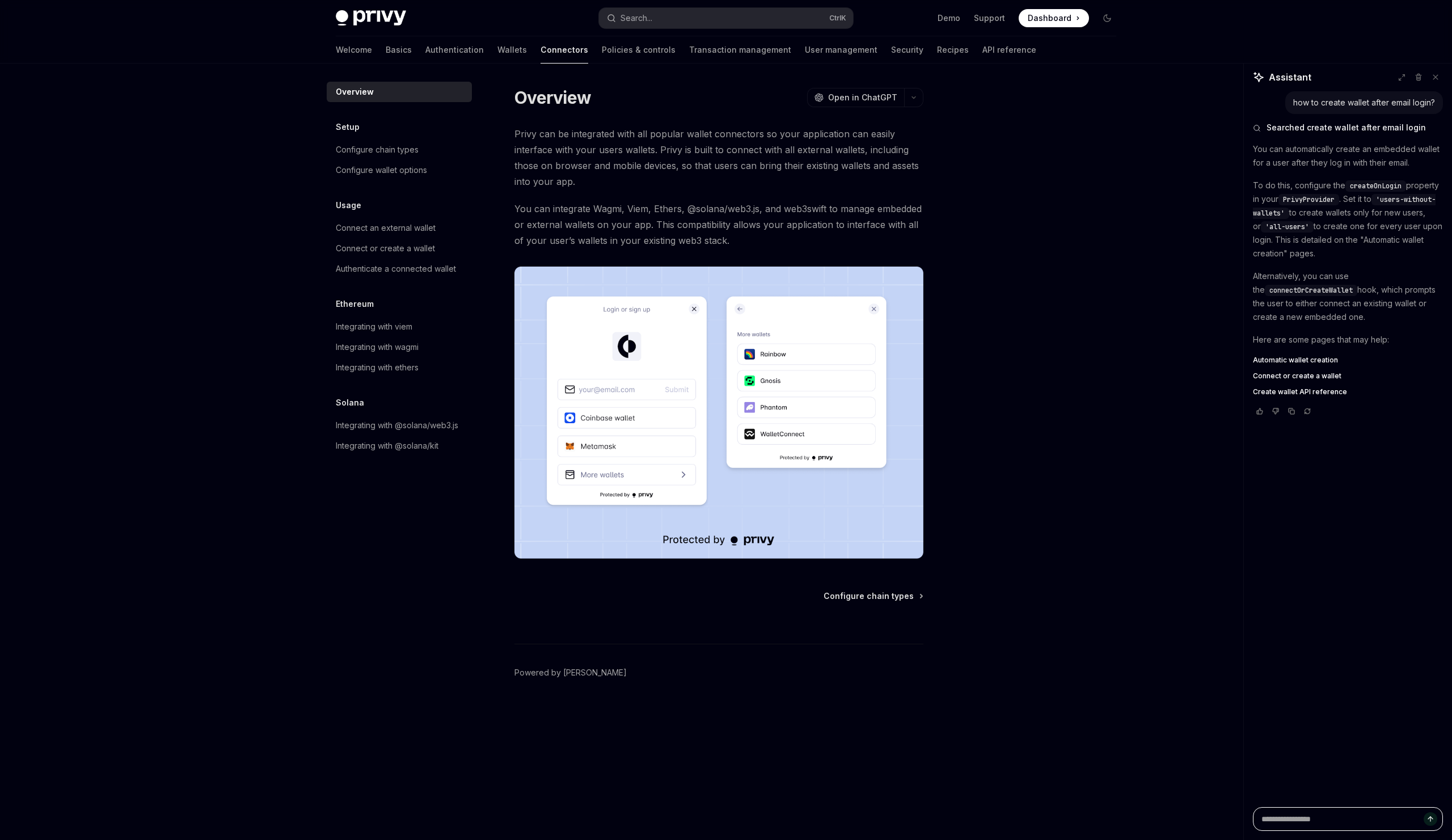
type textarea "*"
click at [1302, 361] on span "Automatic wallet creation" at bounding box center [1295, 360] width 85 height 9
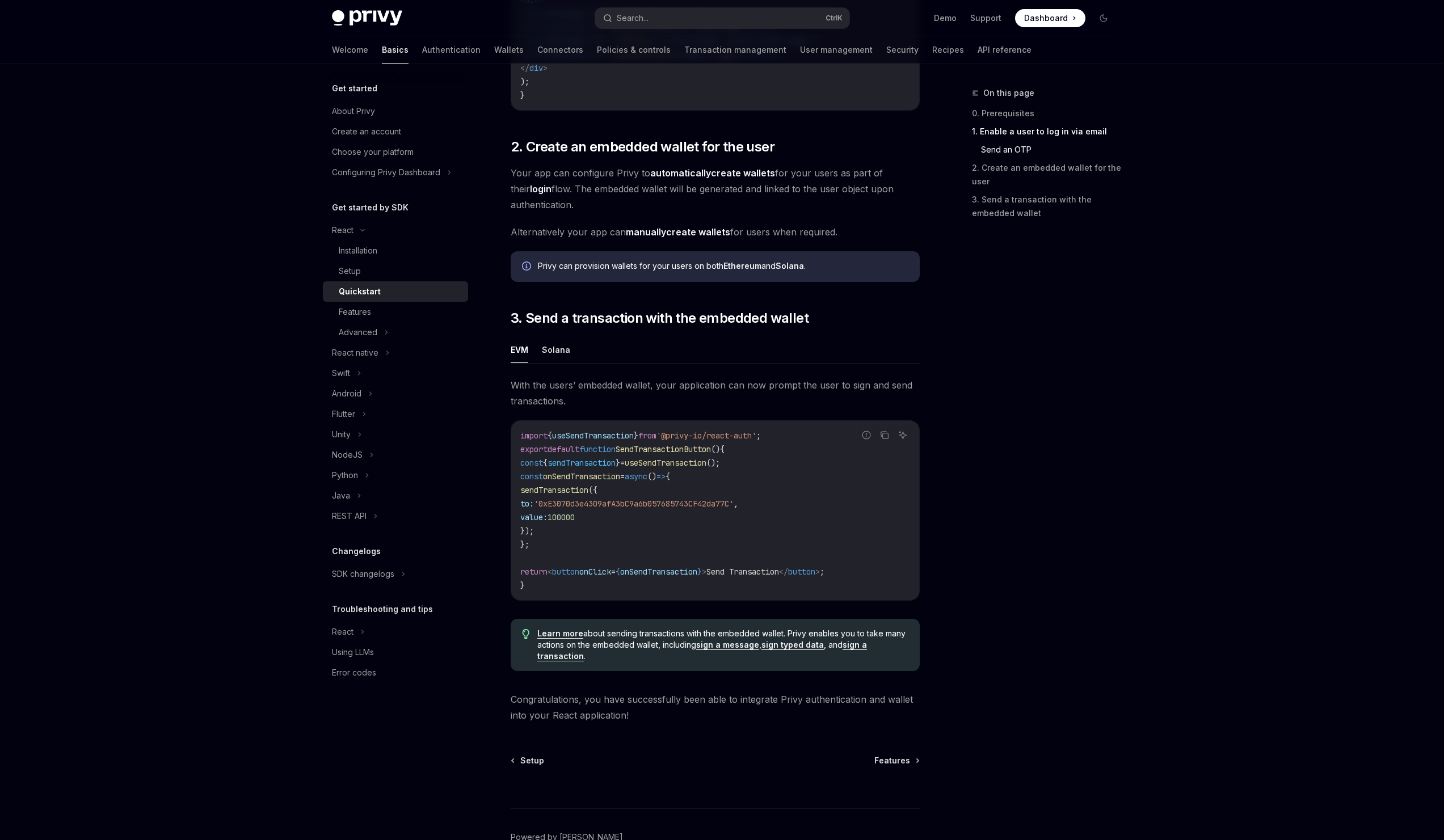
scroll to position [745, 0]
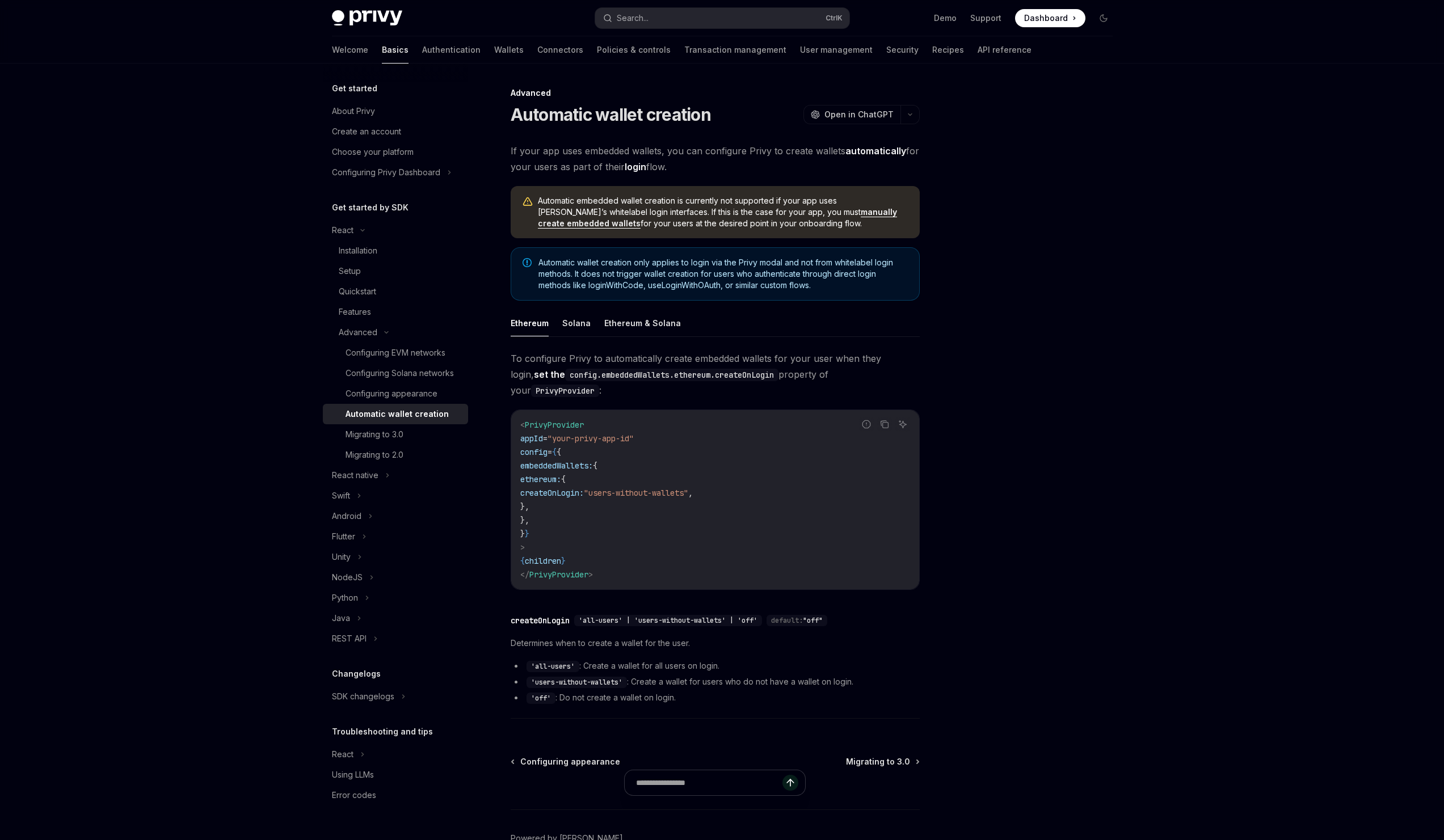
drag, startPoint x: 556, startPoint y: 449, endPoint x: 629, endPoint y: 503, distance: 90.8
click at [629, 503] on code "< PrivyProvider appId = "your-privy-app-id" config = { { embeddedWallets: { eth…" at bounding box center [715, 499] width 390 height 163
copy code "embeddedWallets: { ethereum: { createOnLogin: "users-without-wallets" , }, },"
